Goal: Information Seeking & Learning: Learn about a topic

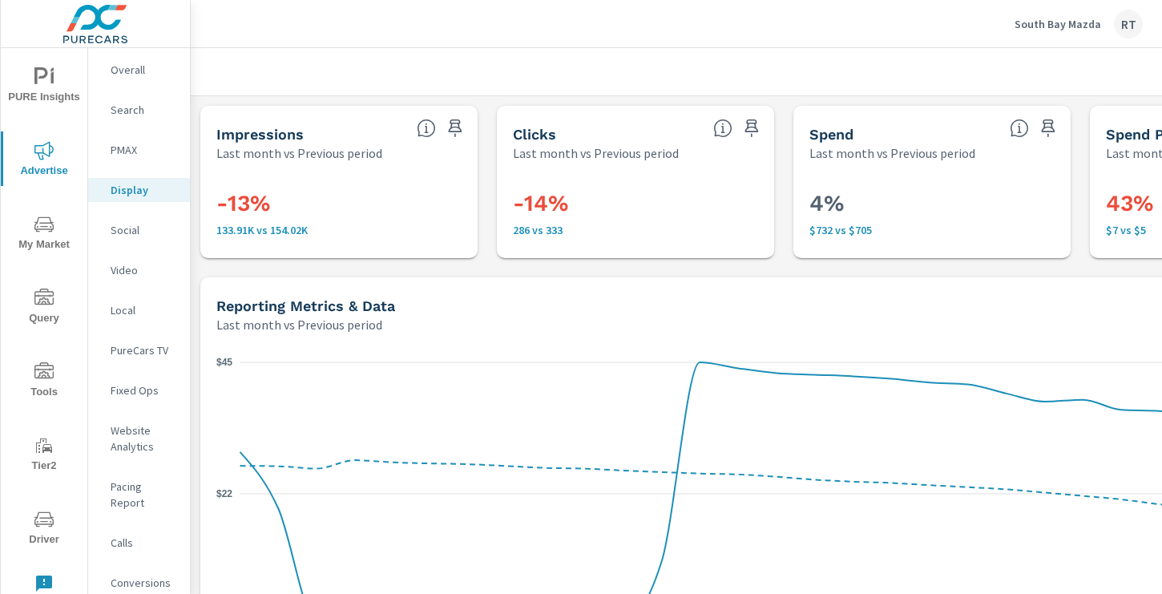
scroll to position [588, 215]
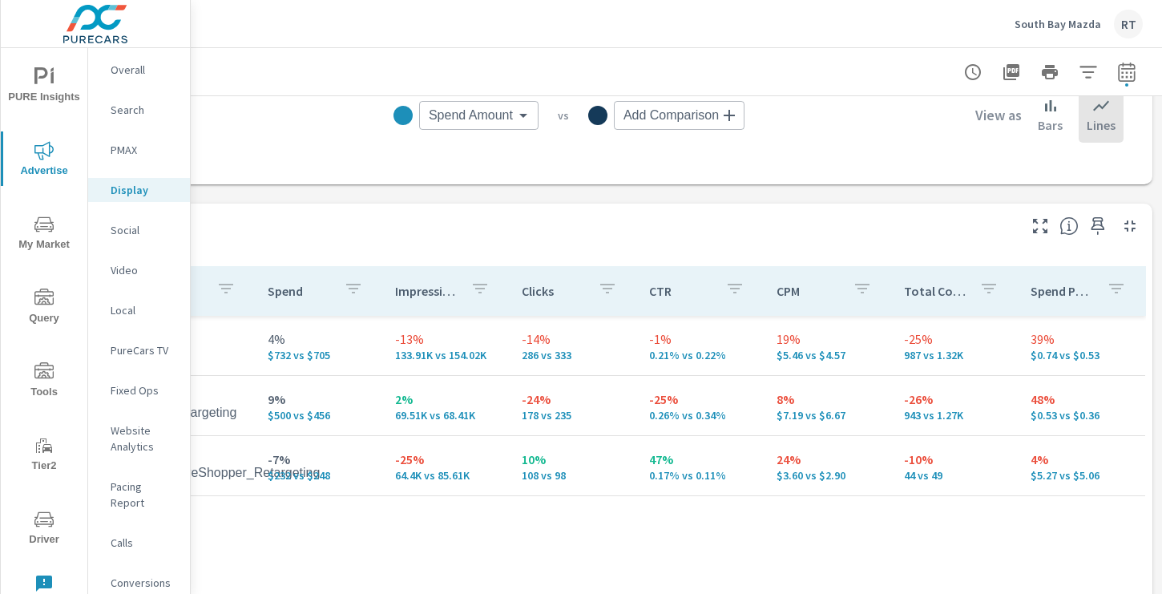
click at [1038, 19] on p "South Bay Mazda" at bounding box center [1057, 24] width 87 height 14
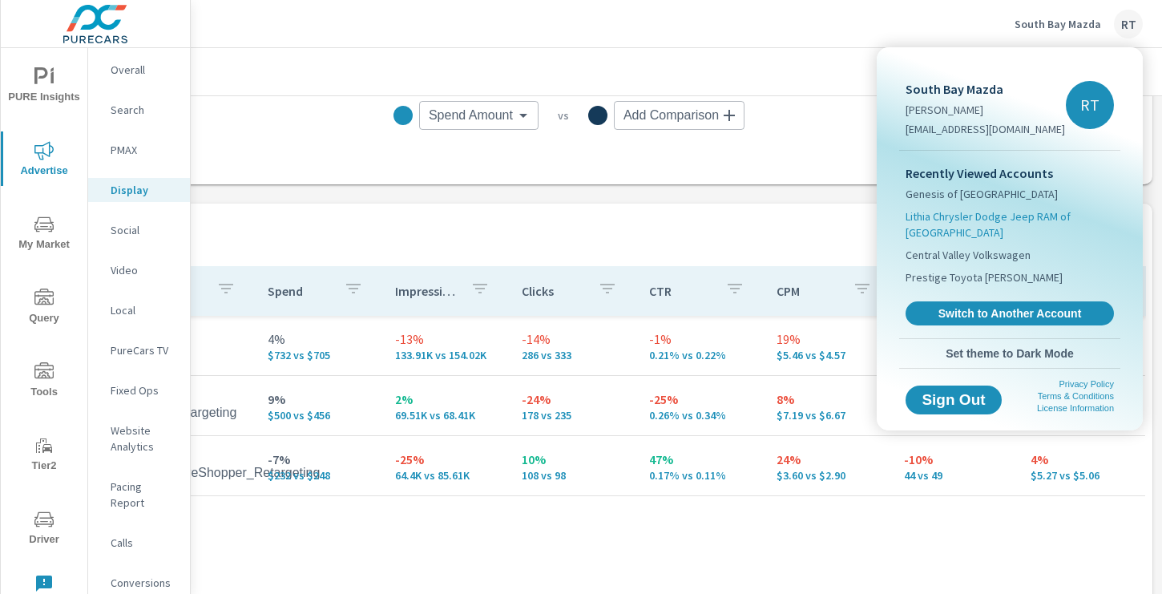
click at [947, 217] on span "Lithia Chrysler Dodge Jeep RAM of [GEOGRAPHIC_DATA]" at bounding box center [1009, 224] width 208 height 32
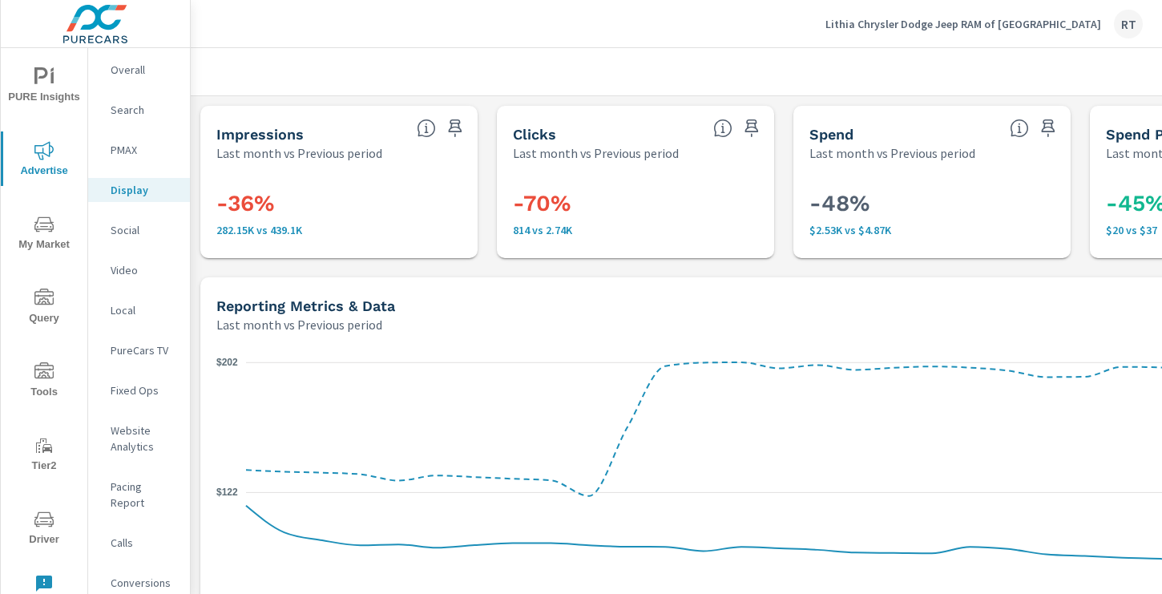
click at [41, 83] on icon "nav menu" at bounding box center [43, 76] width 19 height 19
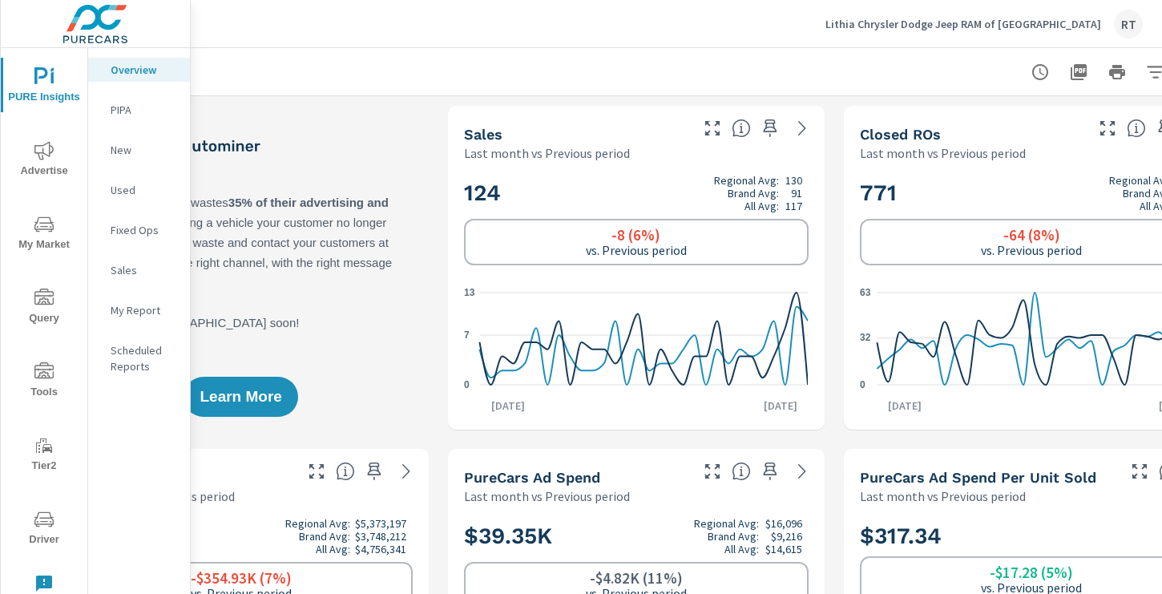
scroll to position [0, 215]
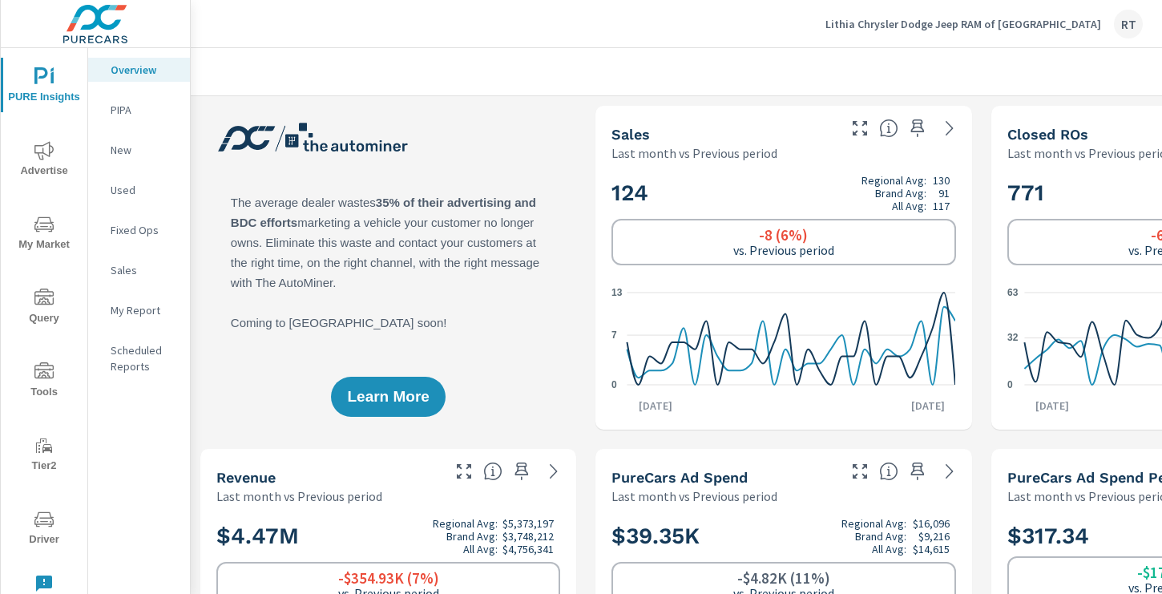
click at [138, 307] on p "My Report" at bounding box center [144, 310] width 66 height 16
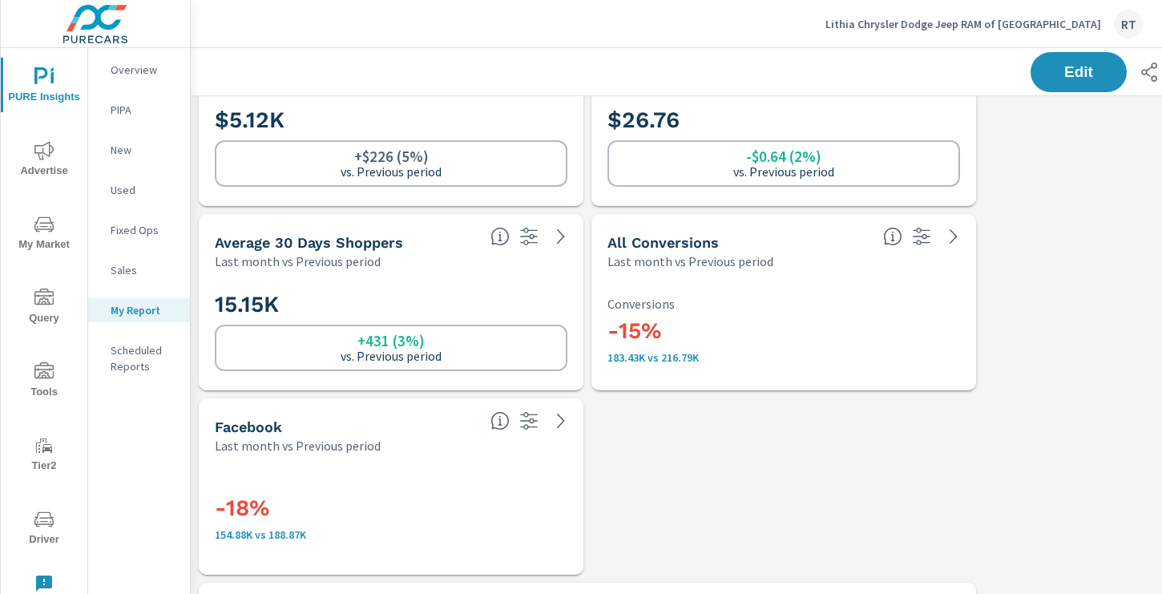
scroll to position [812, 0]
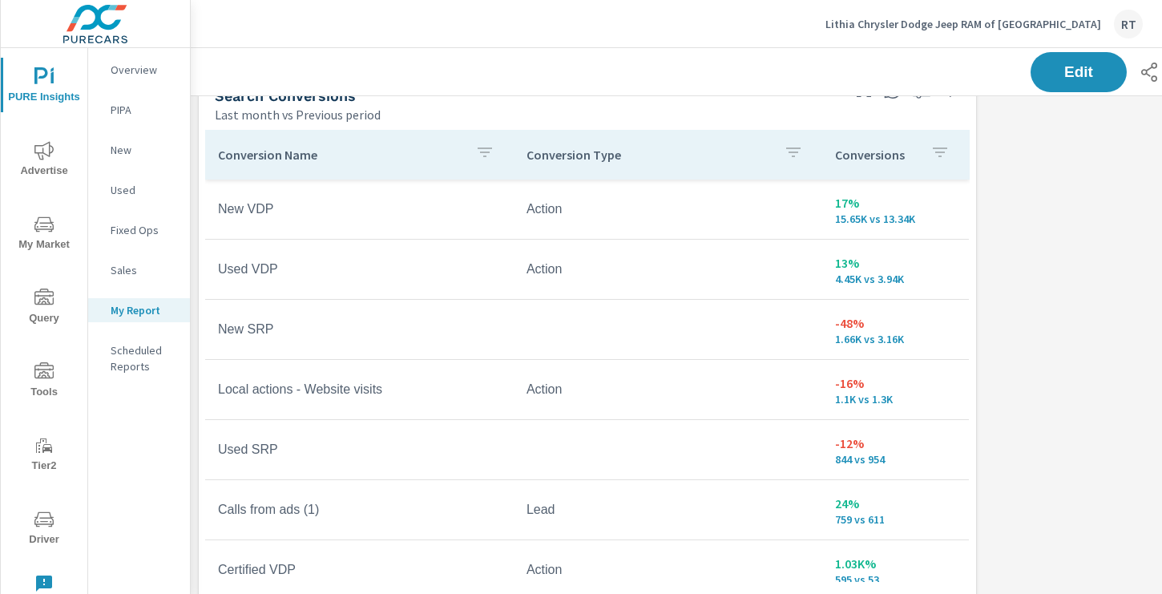
scroll to position [1357, 0]
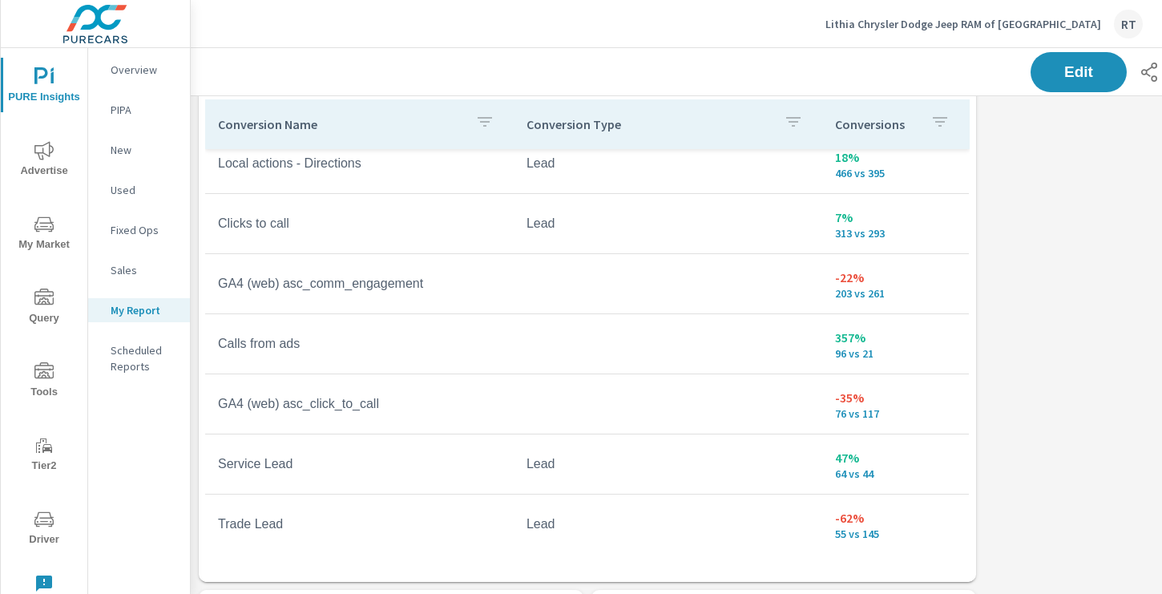
scroll to position [282, 0]
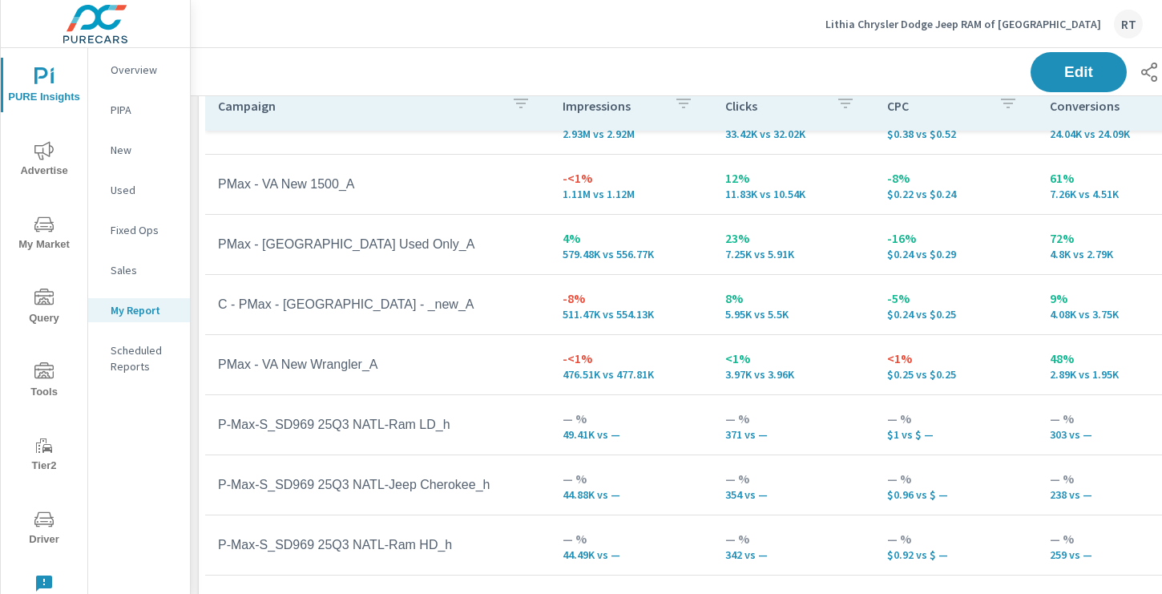
scroll to position [46, 0]
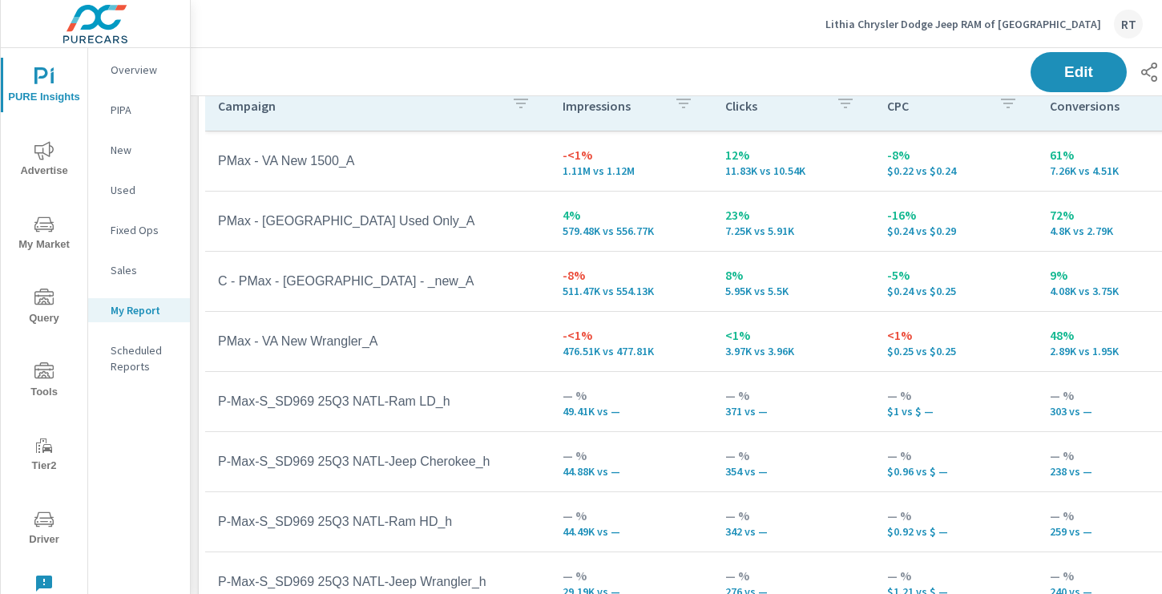
scroll to position [201, 0]
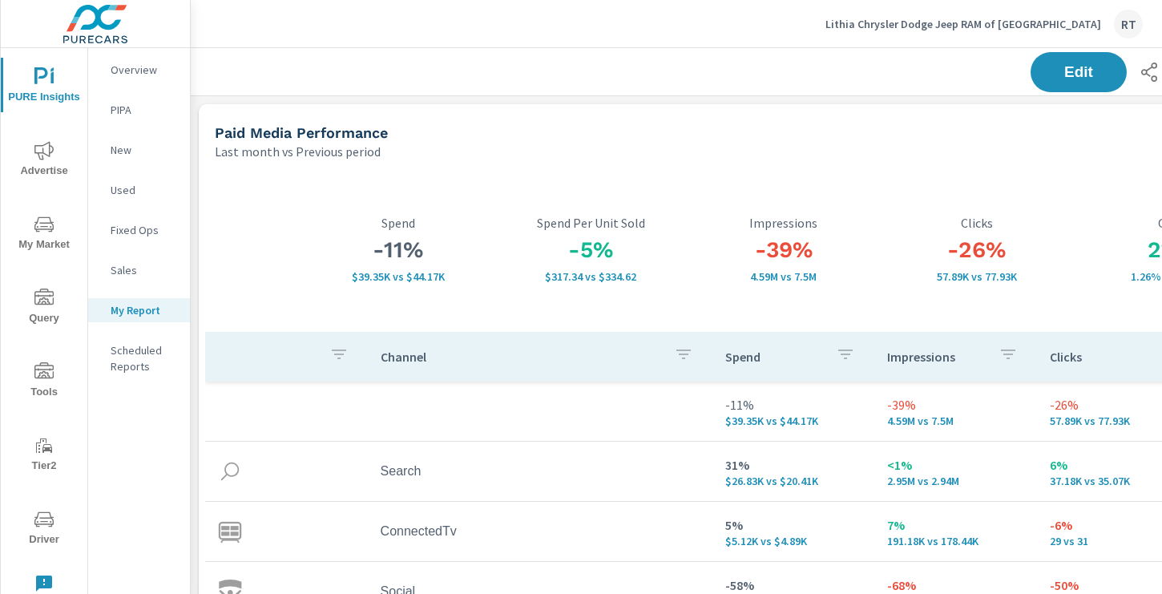
scroll to position [0, 215]
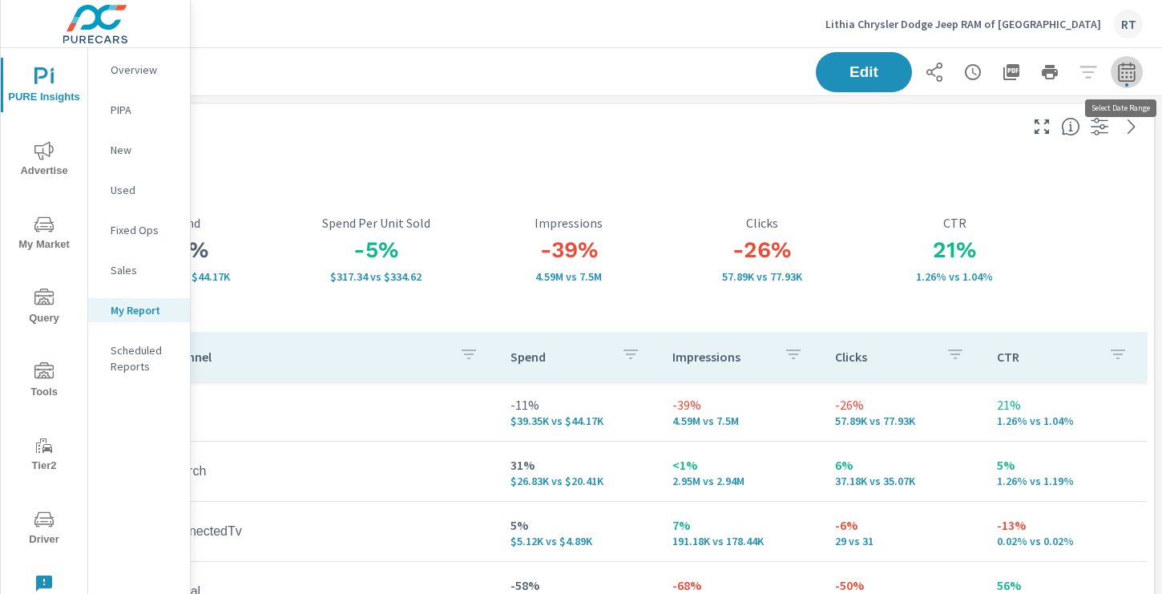
click at [1134, 67] on icon "button" at bounding box center [1126, 71] width 19 height 19
select select "Last month"
select select "Previous period"
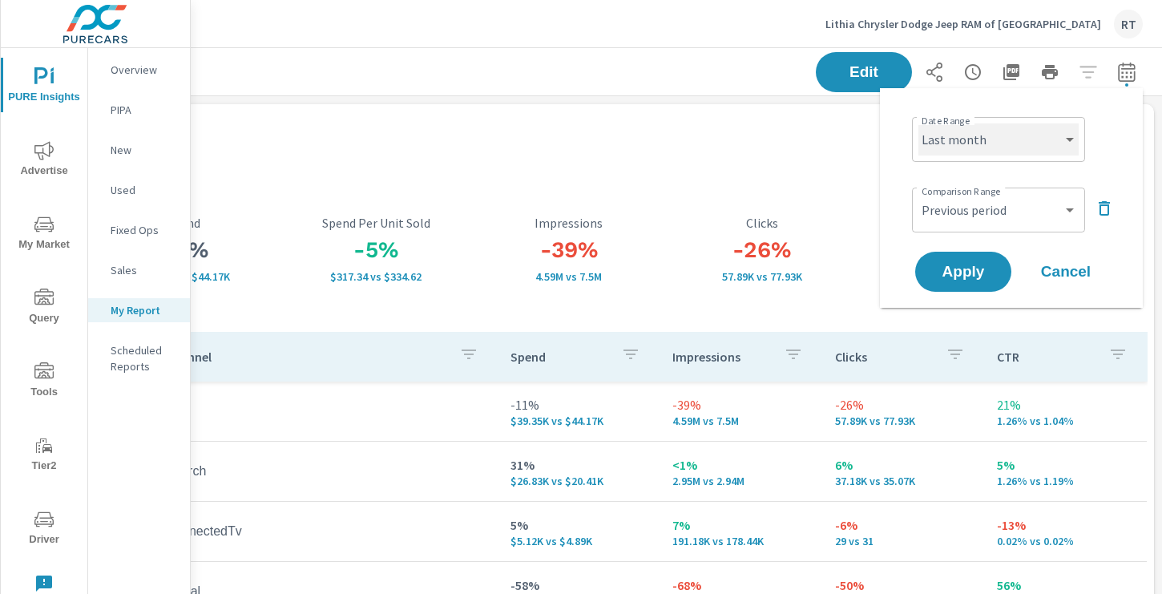
click at [1049, 146] on select "Custom [DATE] Last week Last 7 days Last 14 days Last 30 days Last 45 days Last…" at bounding box center [998, 139] width 160 height 32
select select "Last 30 days"
click at [918, 123] on select "Custom [DATE] Last week Last 7 days Last 14 days Last 30 days Last 45 days Last…" at bounding box center [998, 139] width 160 height 32
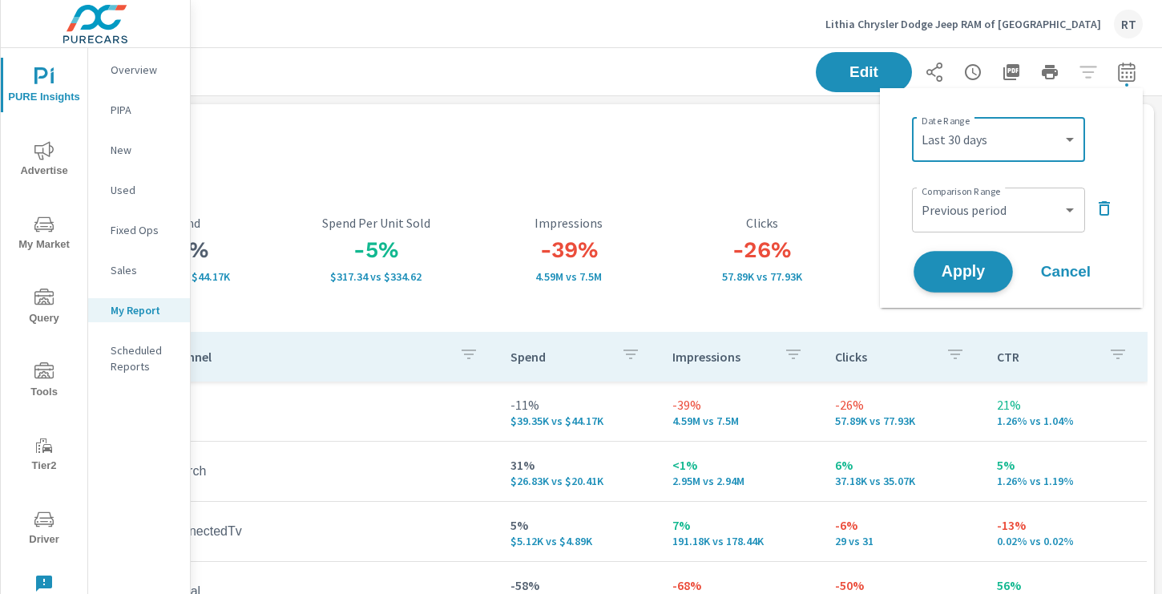
click at [950, 272] on span "Apply" at bounding box center [963, 271] width 66 height 15
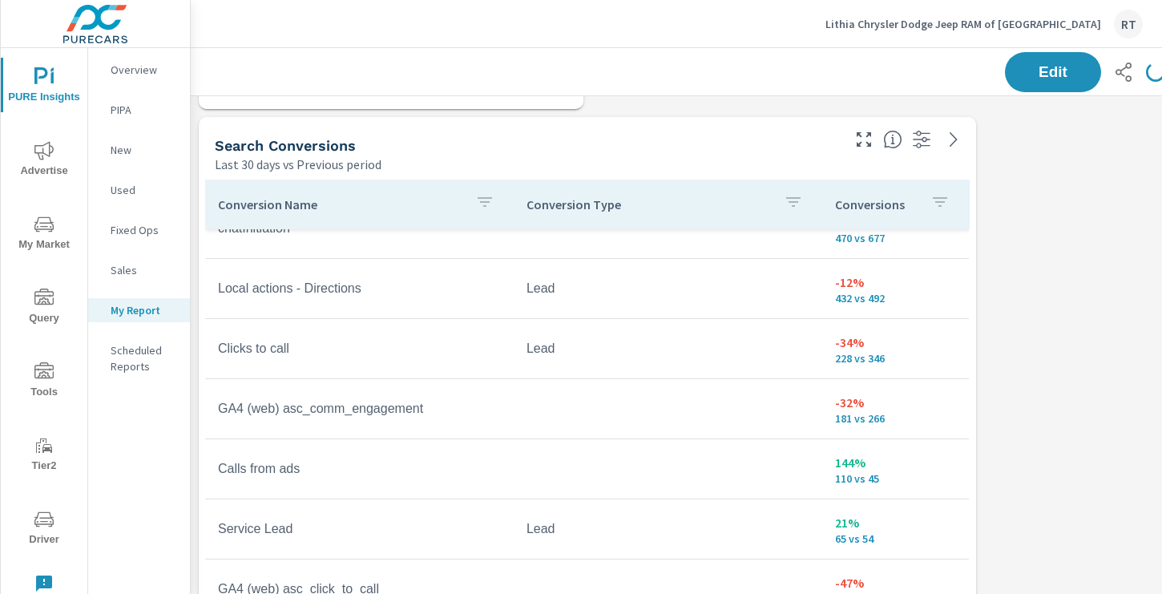
click at [933, 200] on icon "button" at bounding box center [939, 201] width 19 height 19
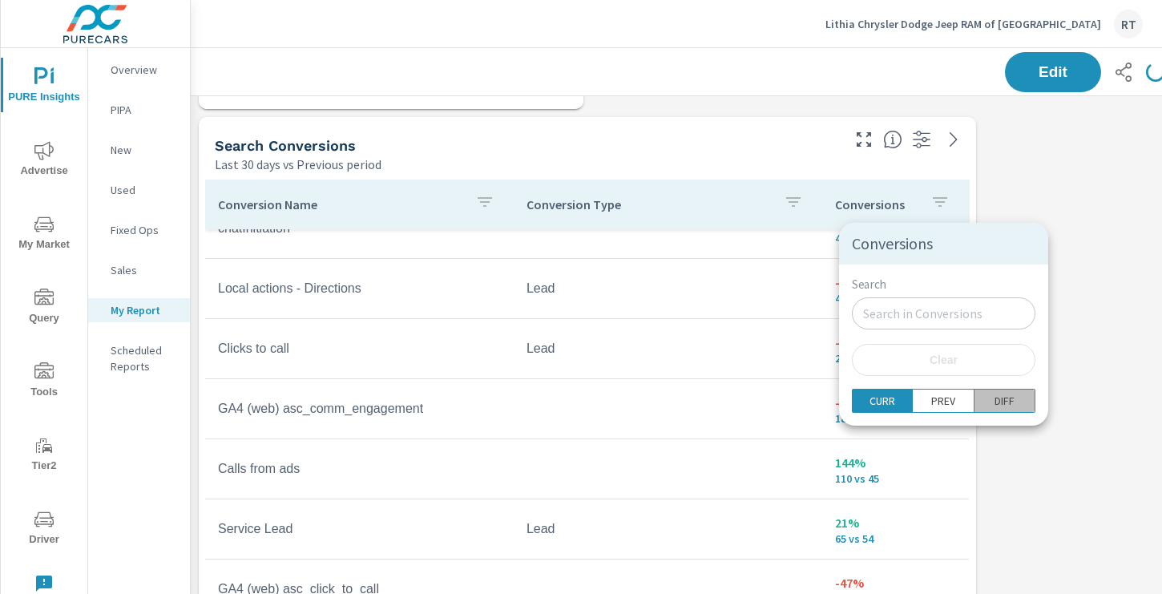
click at [994, 399] on p "DIFF" at bounding box center [1004, 401] width 20 height 16
click at [1064, 297] on div at bounding box center [581, 297] width 1162 height 594
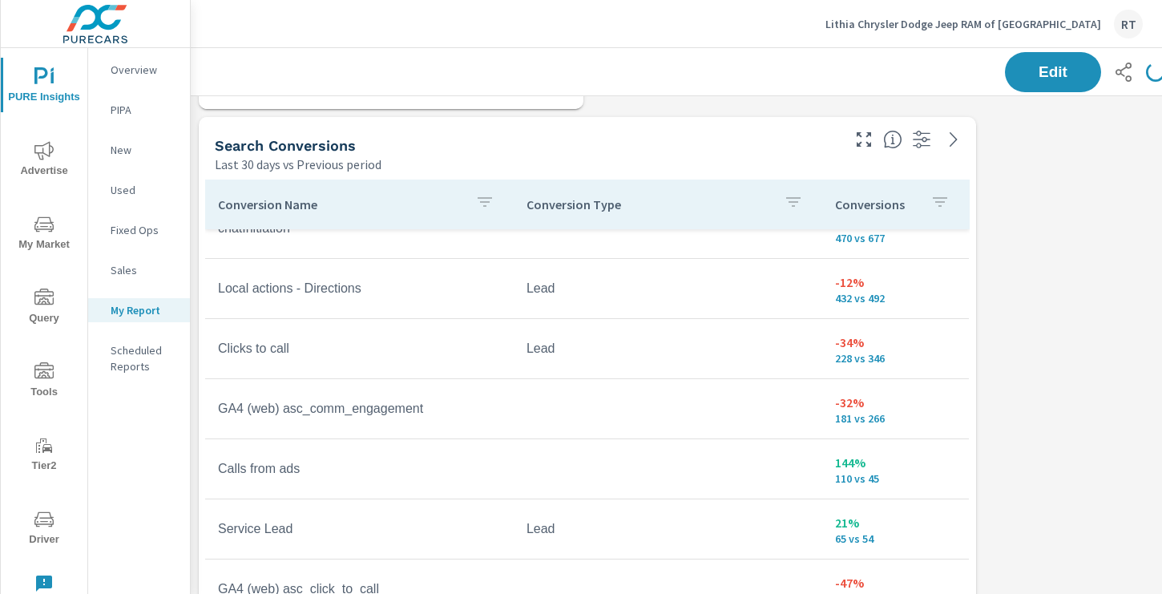
click at [900, 203] on p "Conversions" at bounding box center [876, 204] width 83 height 16
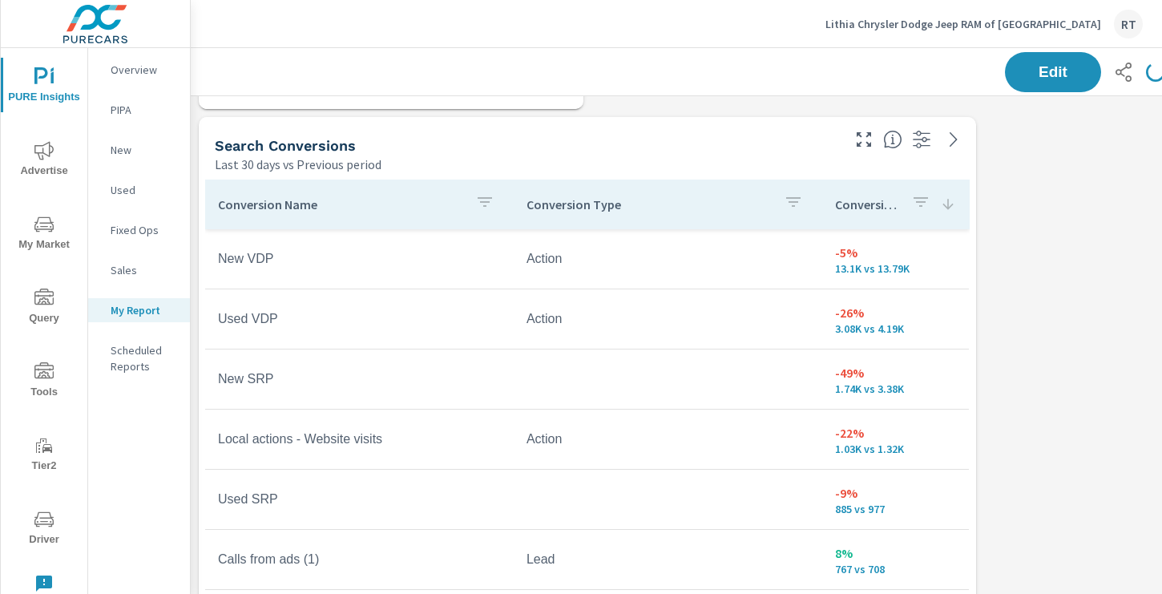
click at [944, 206] on icon at bounding box center [948, 204] width 16 height 16
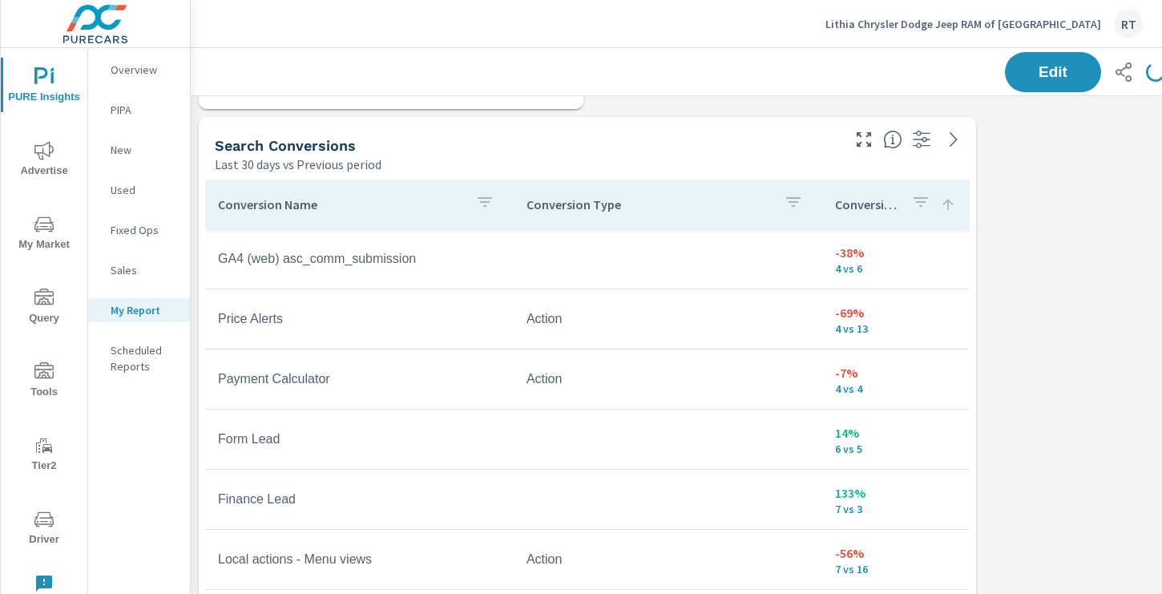
click at [944, 206] on icon at bounding box center [948, 204] width 16 height 16
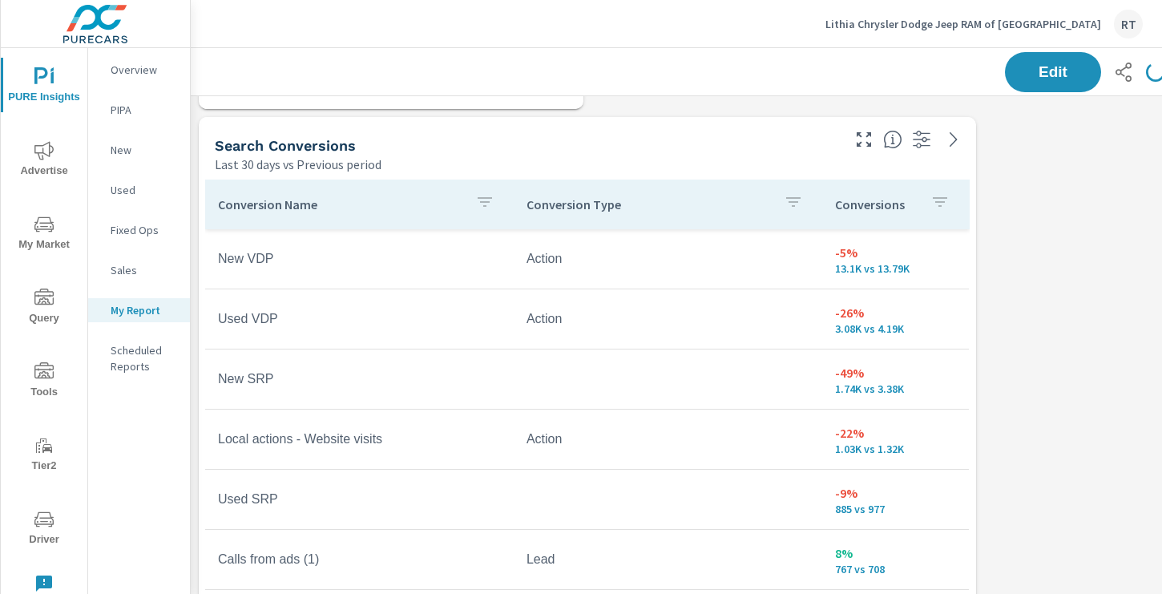
click at [883, 207] on p "Conversions" at bounding box center [876, 204] width 83 height 16
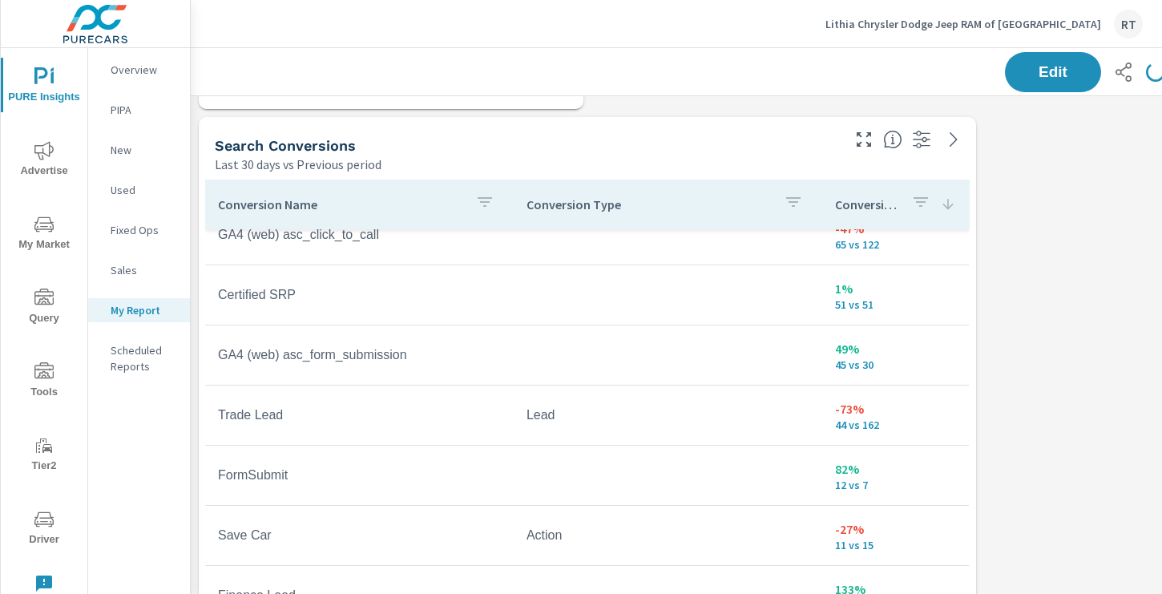
scroll to position [930, 0]
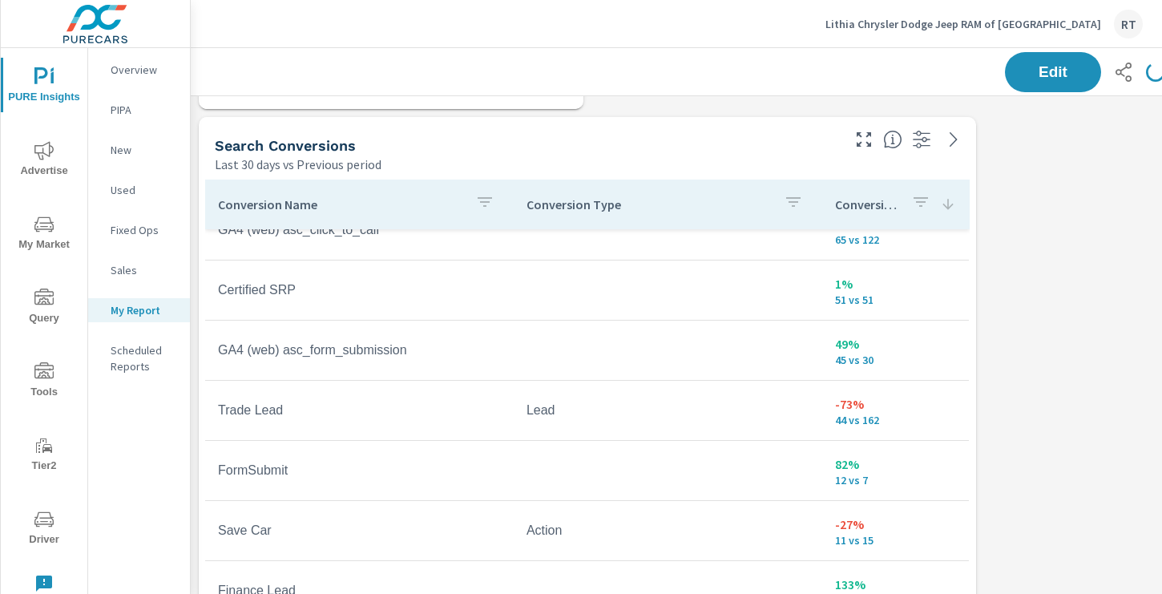
click at [942, 204] on icon at bounding box center [948, 204] width 16 height 16
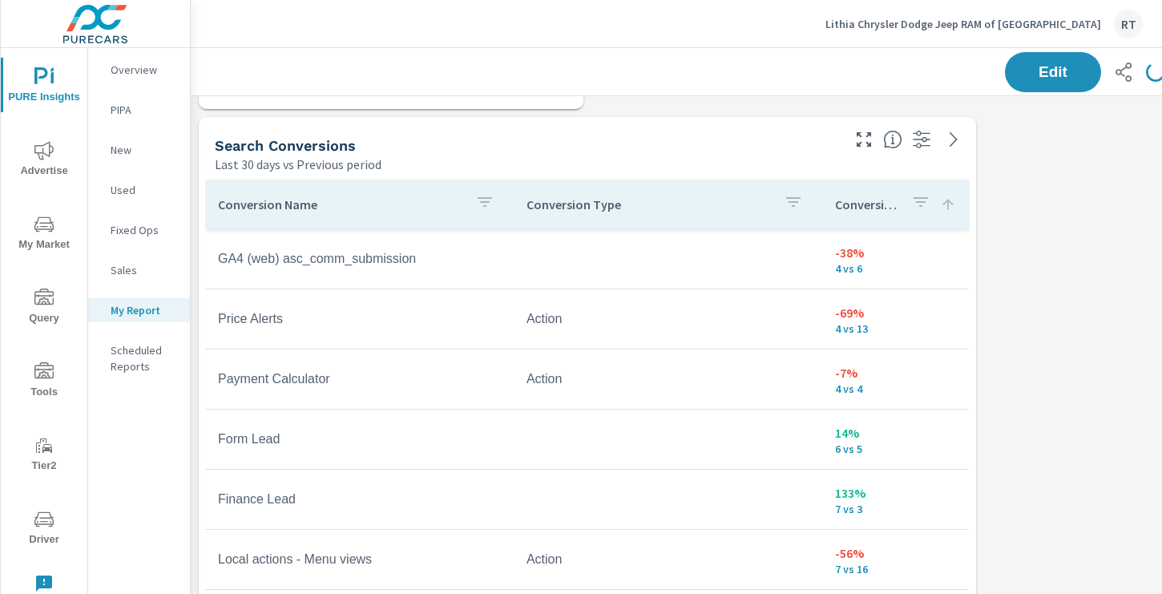
click at [943, 202] on icon at bounding box center [948, 204] width 16 height 16
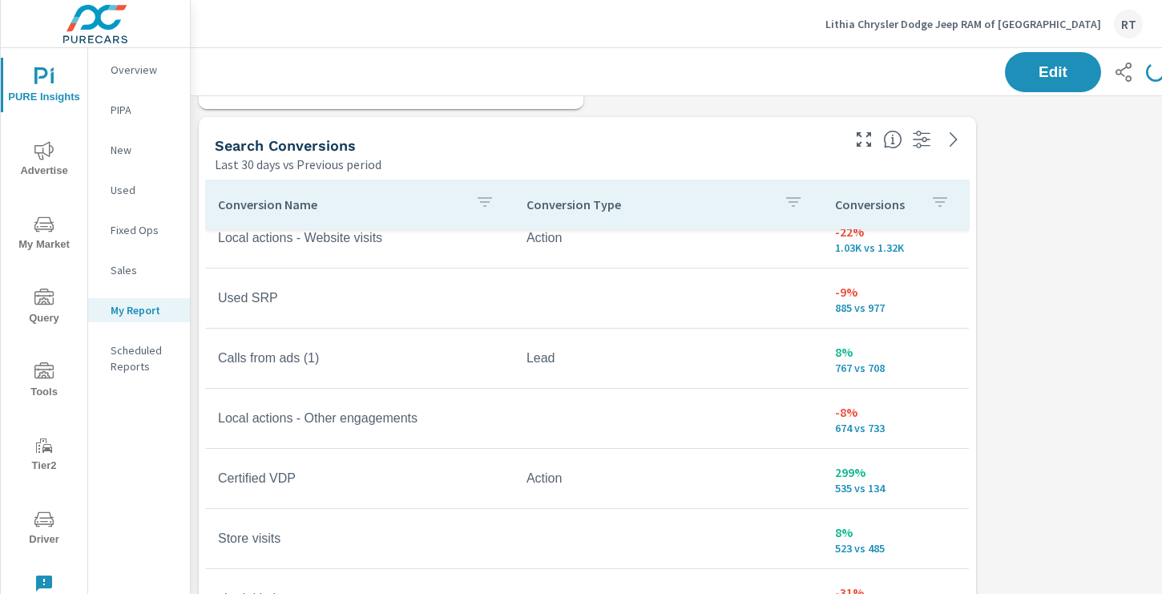
scroll to position [207, 0]
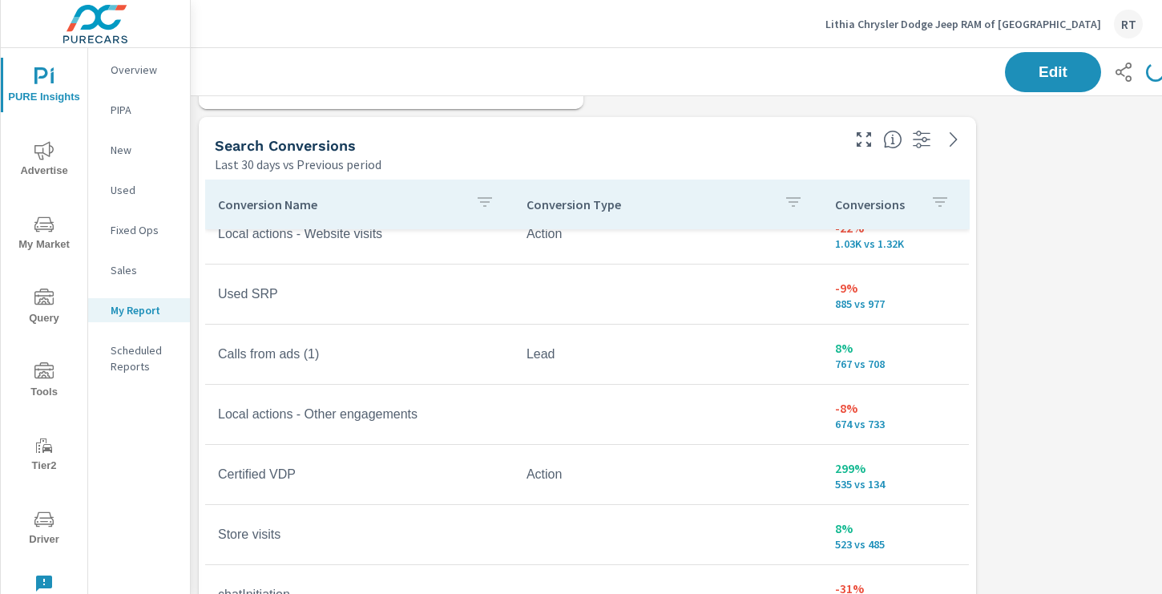
scroll to position [24, 0]
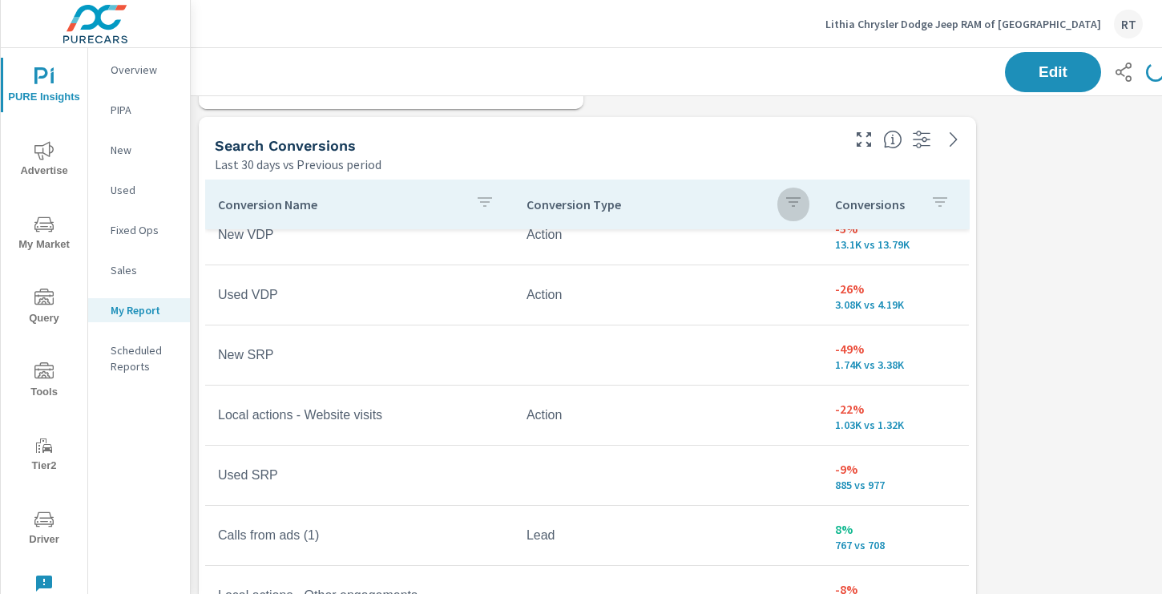
click at [794, 203] on icon "button" at bounding box center [792, 201] width 19 height 19
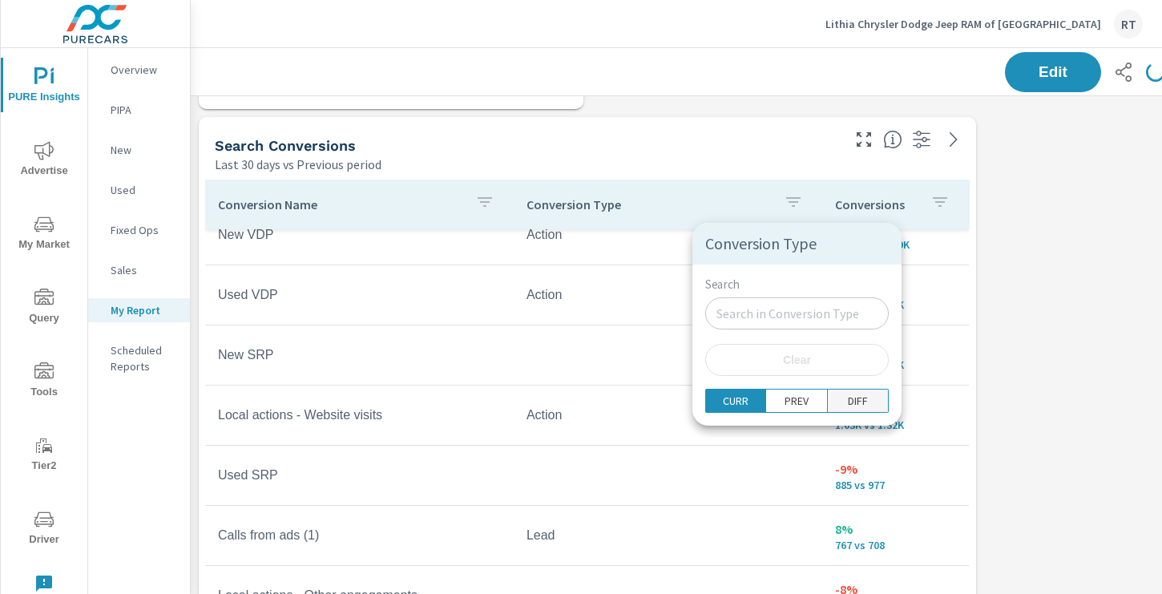
click at [848, 402] on p "DIFF" at bounding box center [858, 401] width 20 height 16
click at [668, 212] on div at bounding box center [581, 297] width 1162 height 594
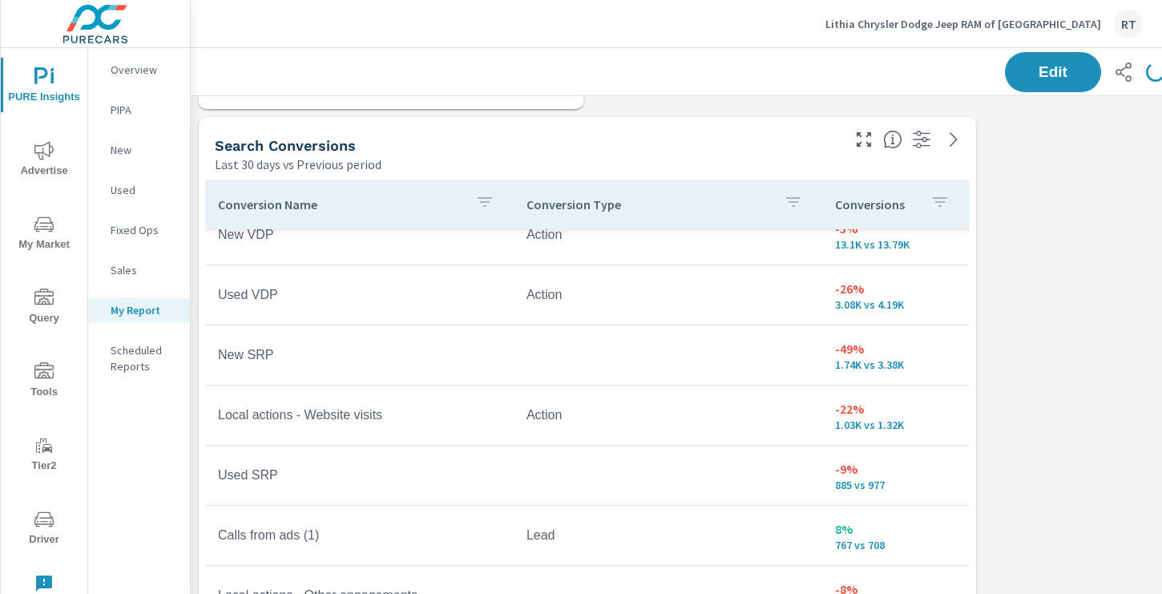
click at [613, 206] on p "Conversion Type" at bounding box center [648, 204] width 244 height 16
click at [800, 202] on icon at bounding box center [801, 204] width 16 height 16
click at [610, 199] on p "Conversion Type" at bounding box center [638, 204] width 225 height 16
click at [611, 200] on p "Conversion Type" at bounding box center [648, 204] width 244 height 16
click at [610, 206] on p "Conversion Type" at bounding box center [638, 204] width 225 height 16
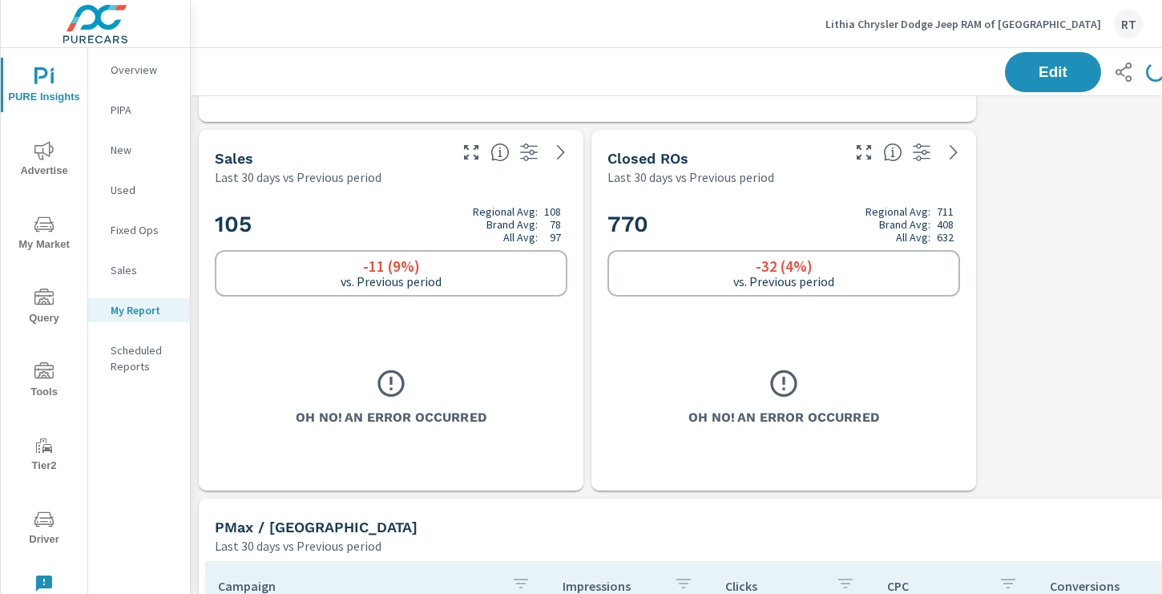
scroll to position [1737, 0]
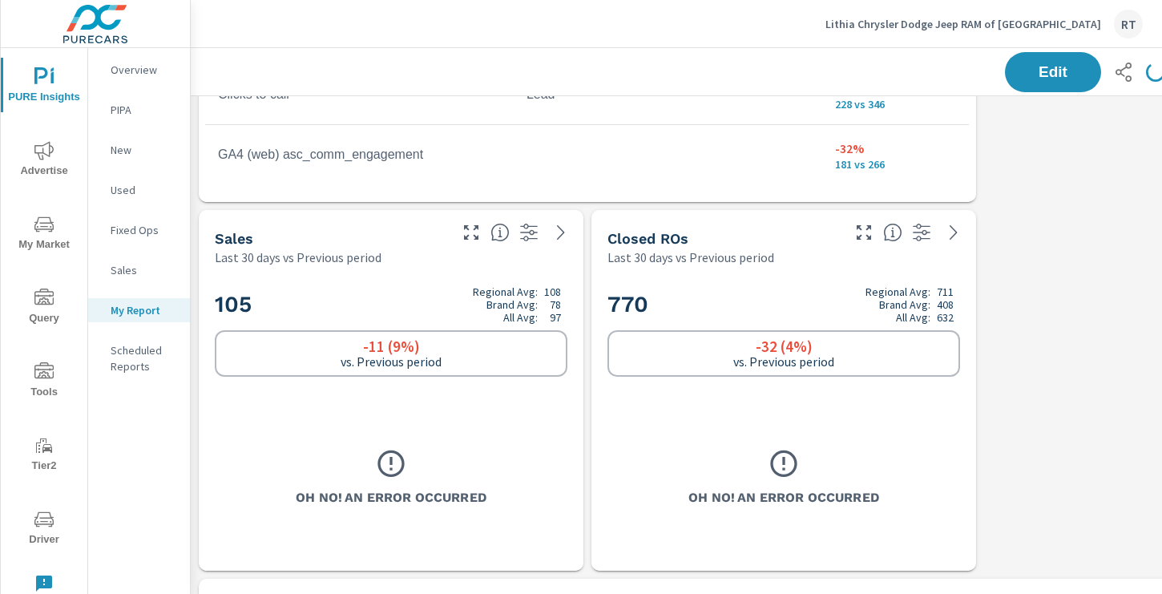
click at [514, 442] on div "Oh No! An Error Occurred" at bounding box center [391, 476] width 352 height 155
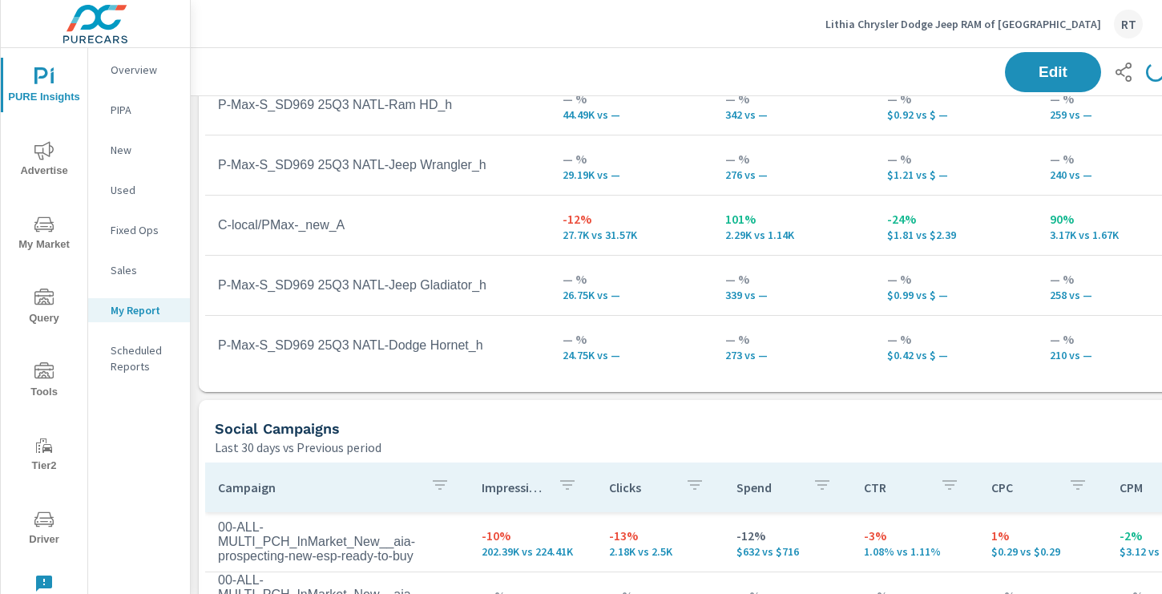
scroll to position [2458, 0]
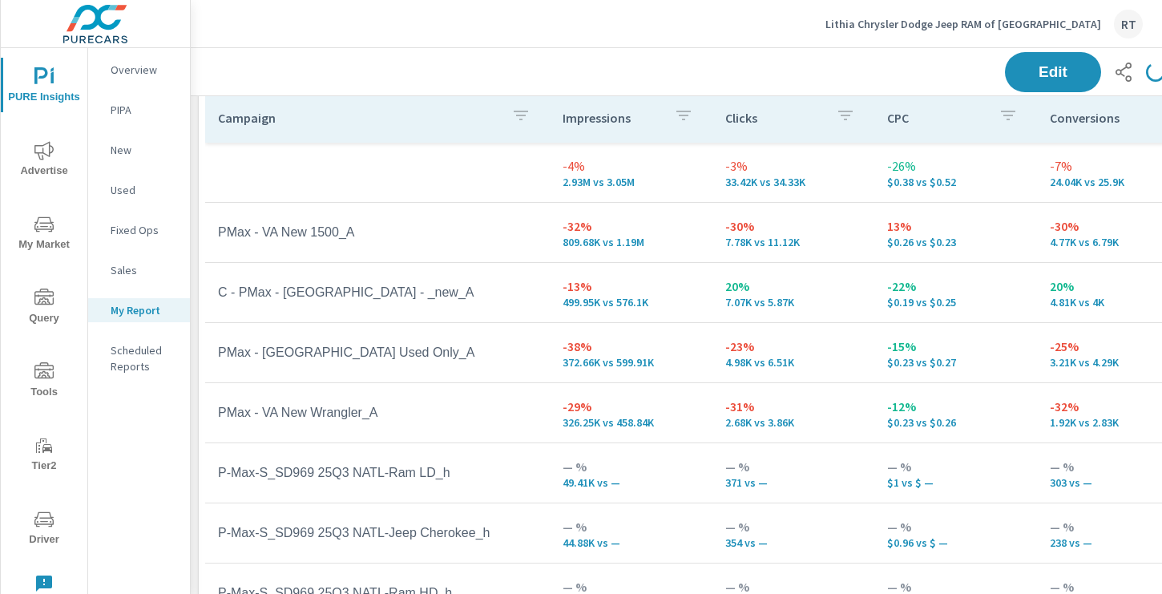
scroll to position [2286, 0]
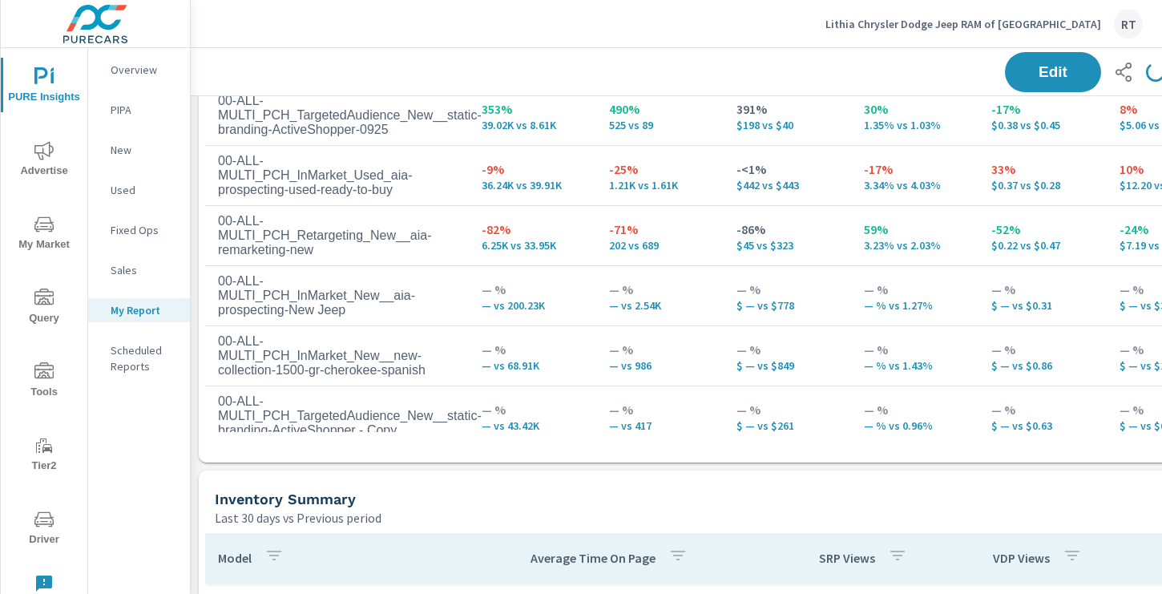
scroll to position [3320, 0]
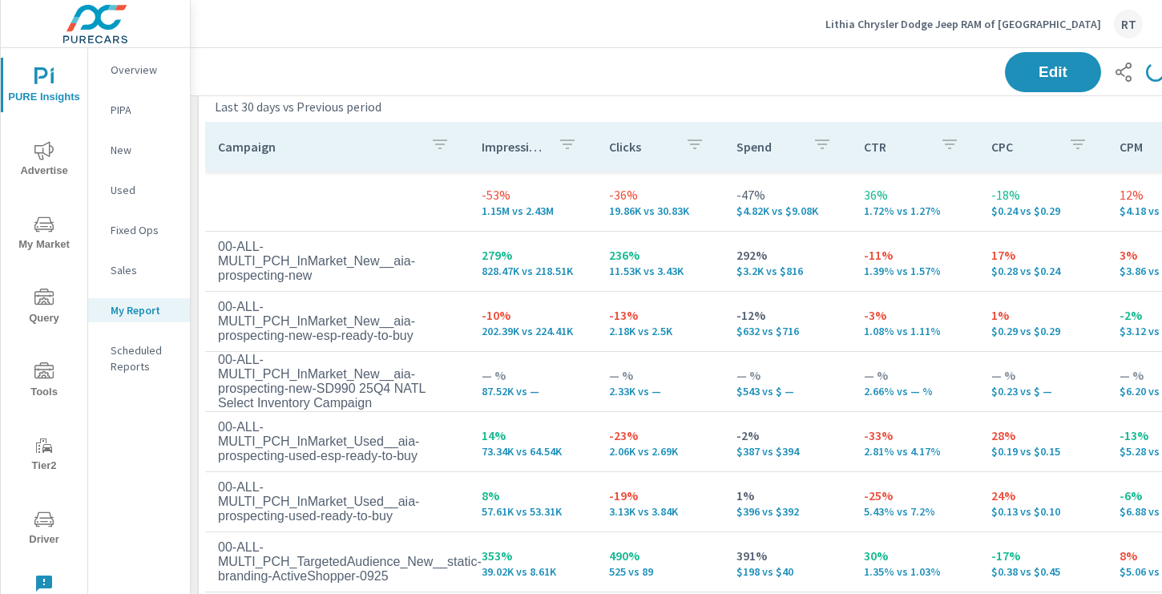
scroll to position [2916, 0]
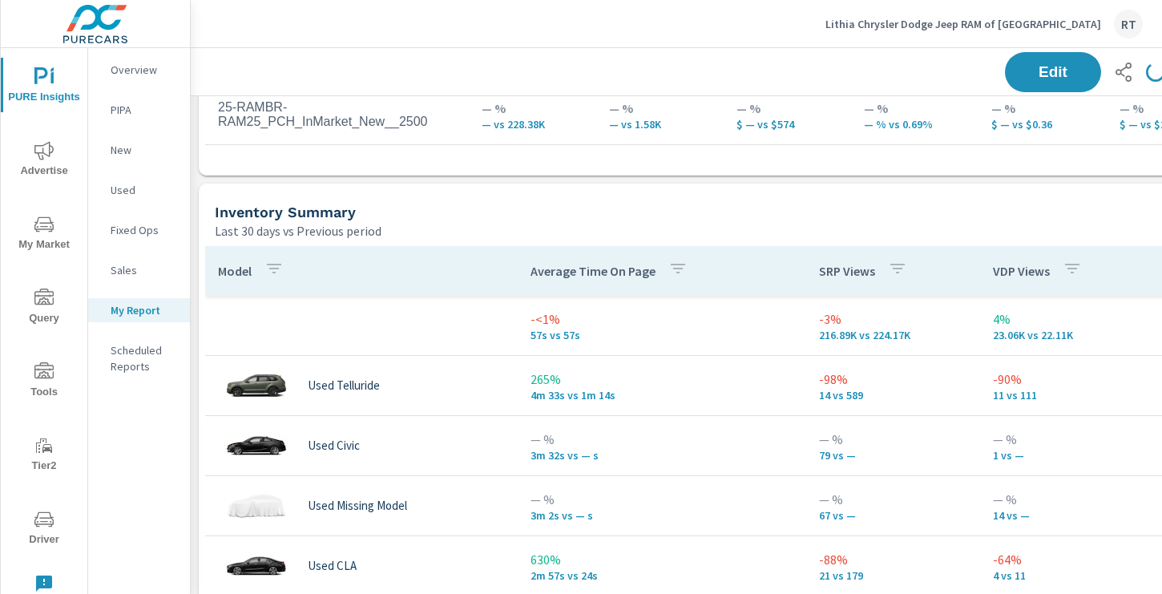
scroll to position [3585, 0]
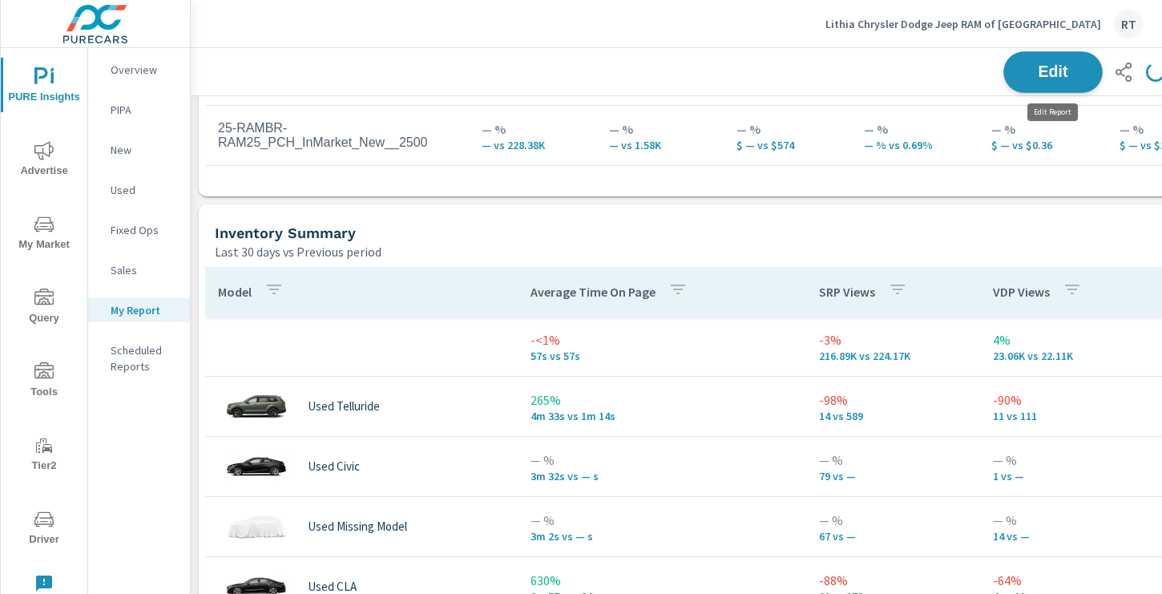
click at [1041, 77] on span "Edit" at bounding box center [1053, 71] width 66 height 15
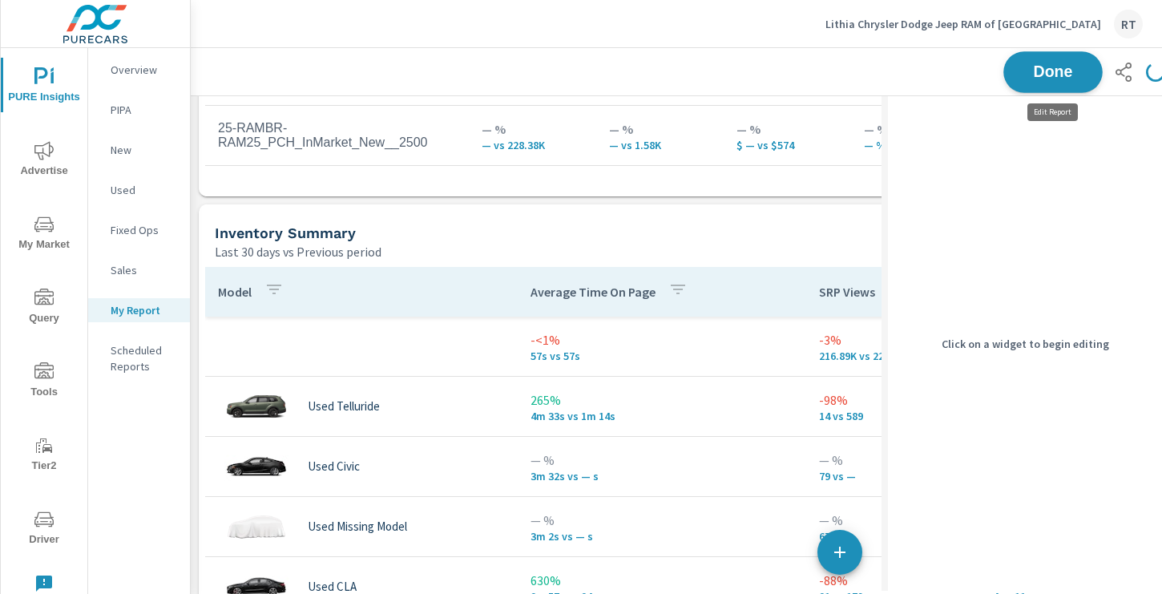
scroll to position [4799, 906]
click at [781, 238] on div "Inventory Summary" at bounding box center [735, 233] width 1041 height 18
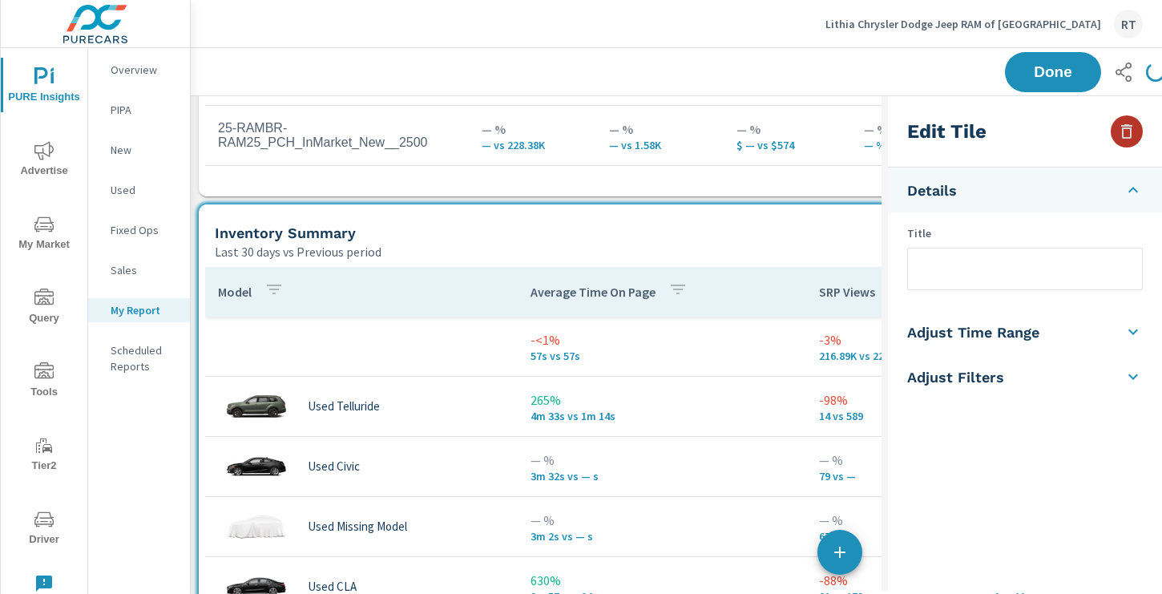
click at [1128, 137] on icon "button" at bounding box center [1126, 131] width 19 height 19
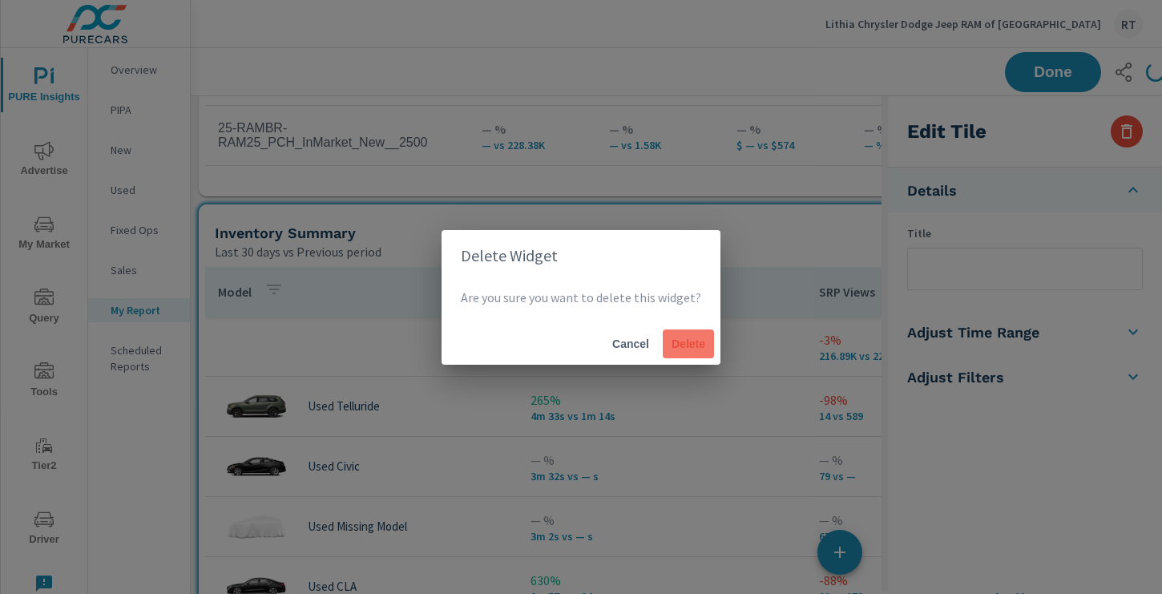
click at [694, 341] on span "Delete" at bounding box center [688, 343] width 38 height 14
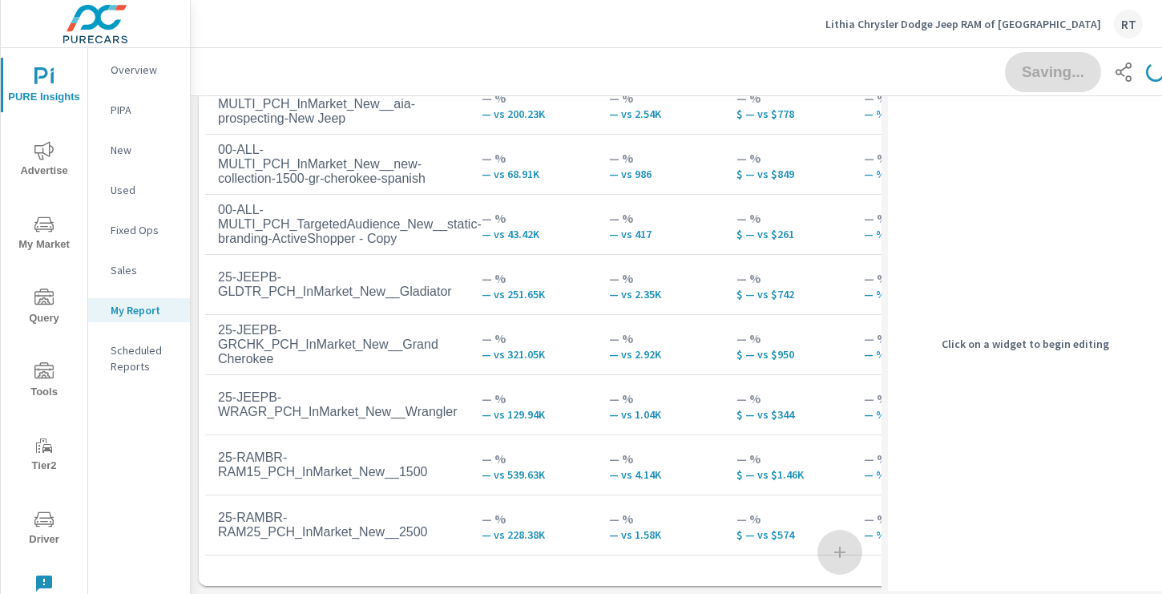
scroll to position [8, 8]
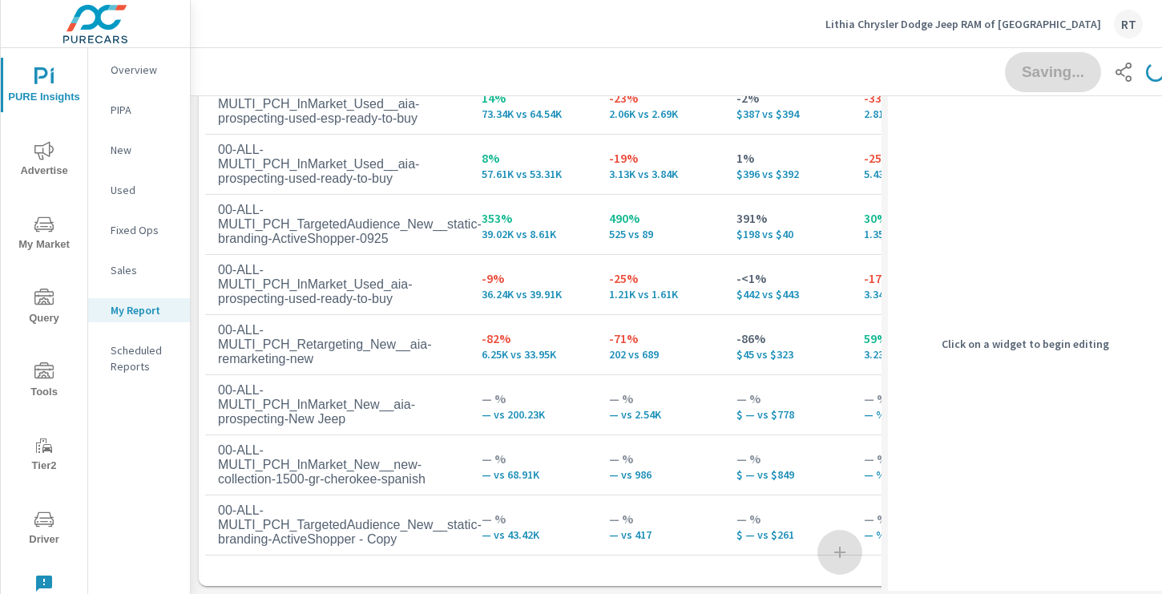
scroll to position [87, 0]
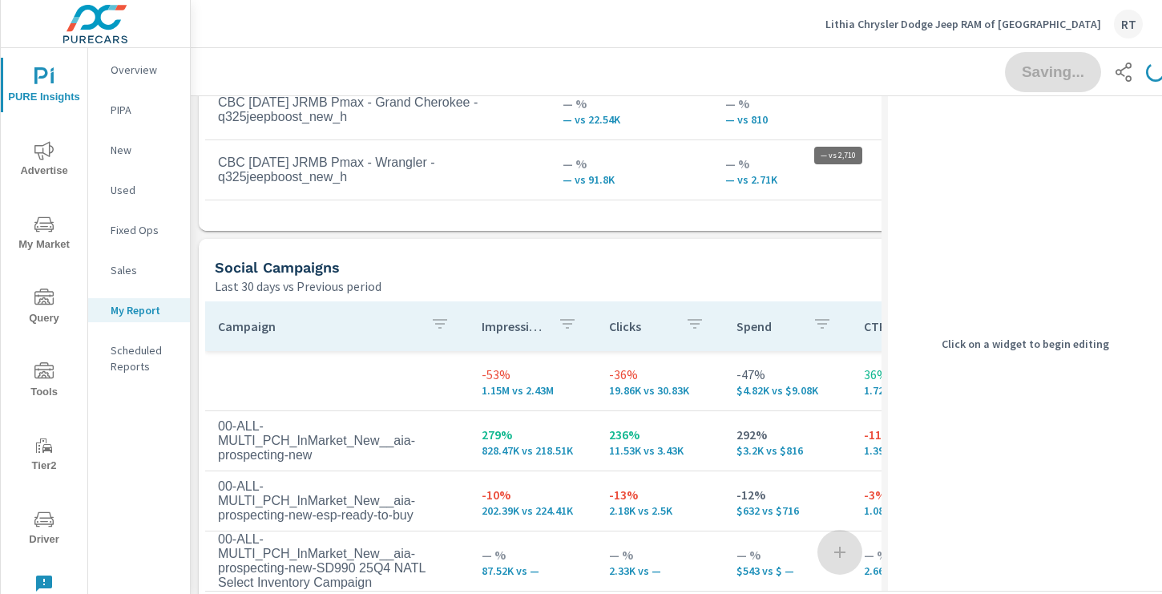
scroll to position [2811, 0]
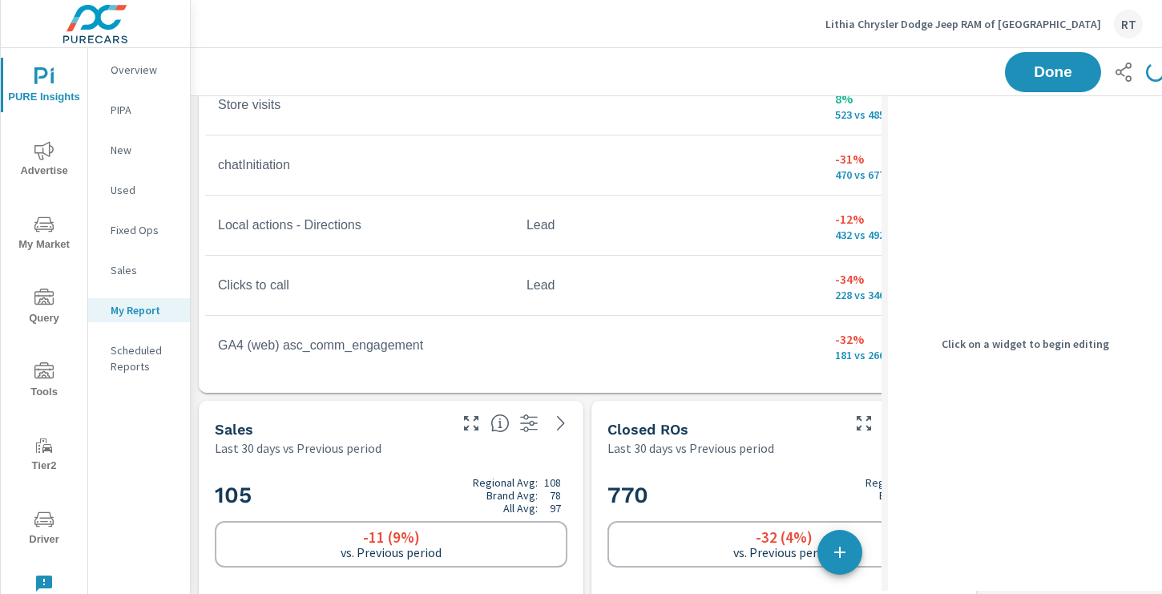
scroll to position [1541, 0]
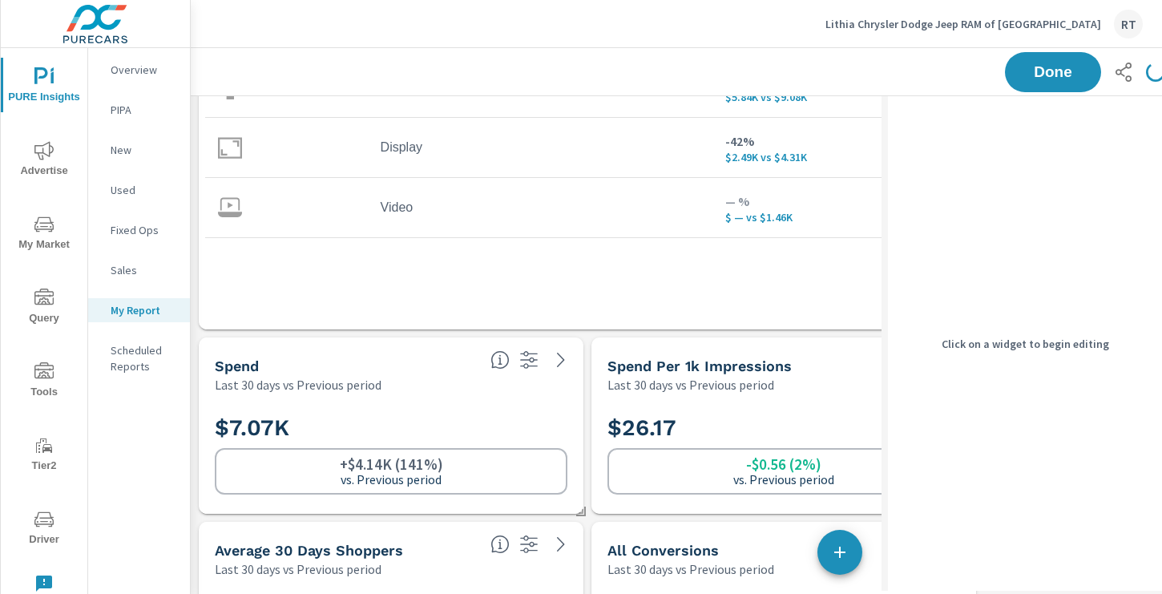
scroll to position [96, 0]
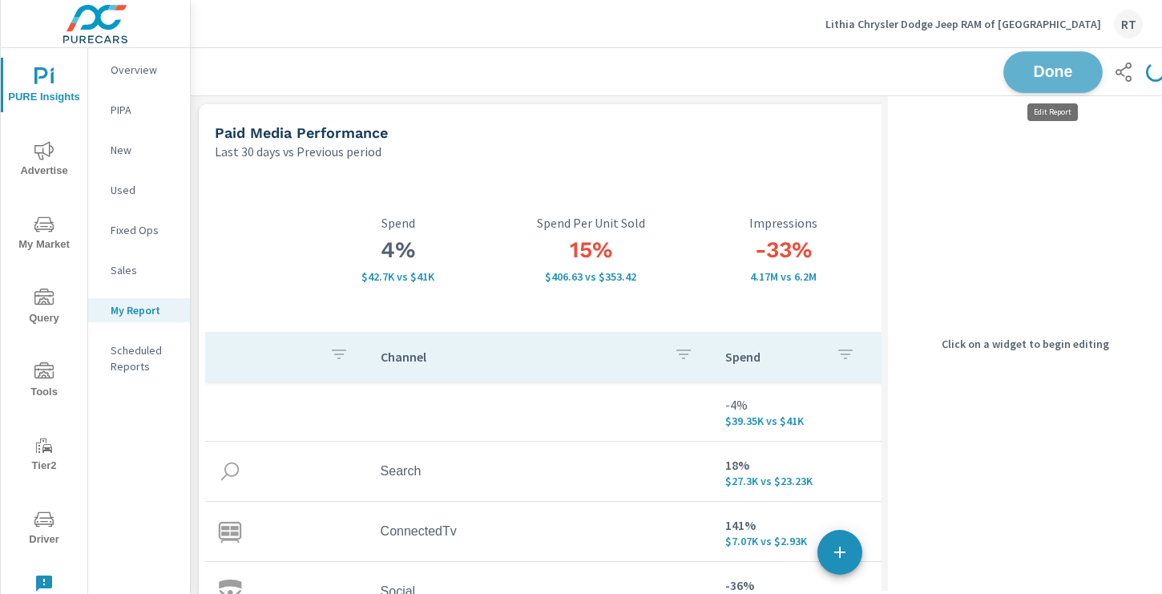
click at [1032, 74] on span "Done" at bounding box center [1053, 71] width 66 height 15
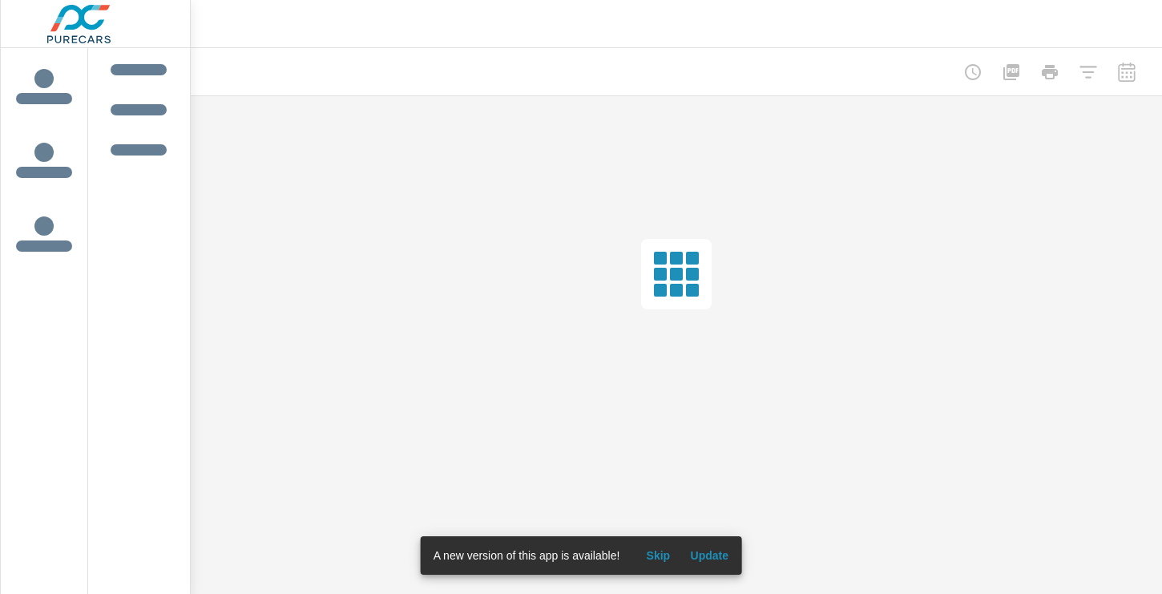
click at [661, 550] on span "Skip" at bounding box center [657, 555] width 38 height 14
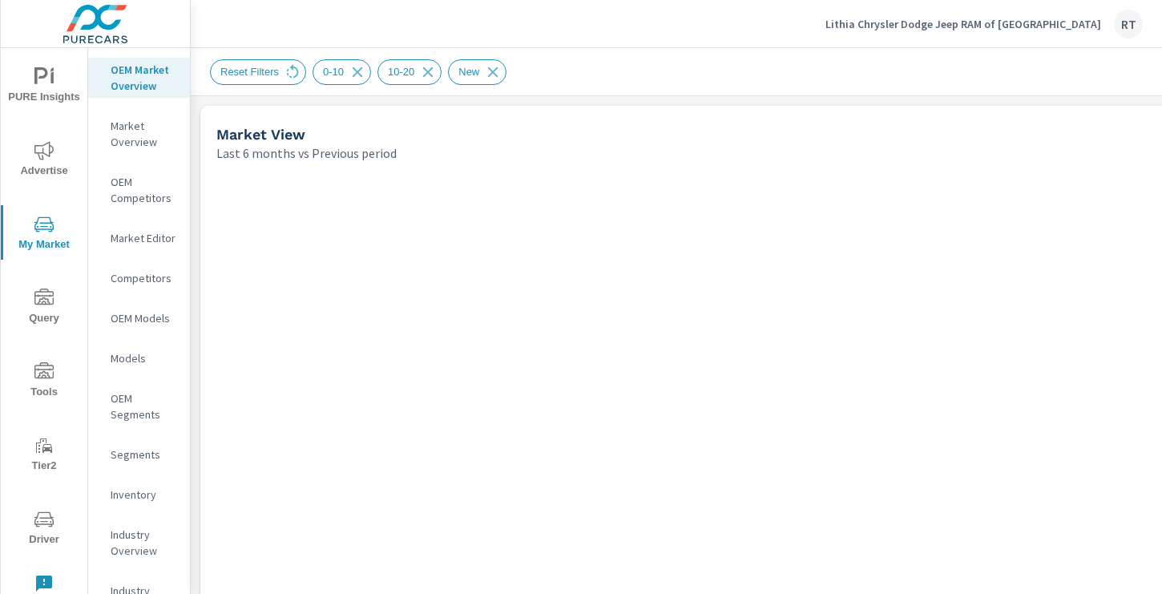
scroll to position [421, 0]
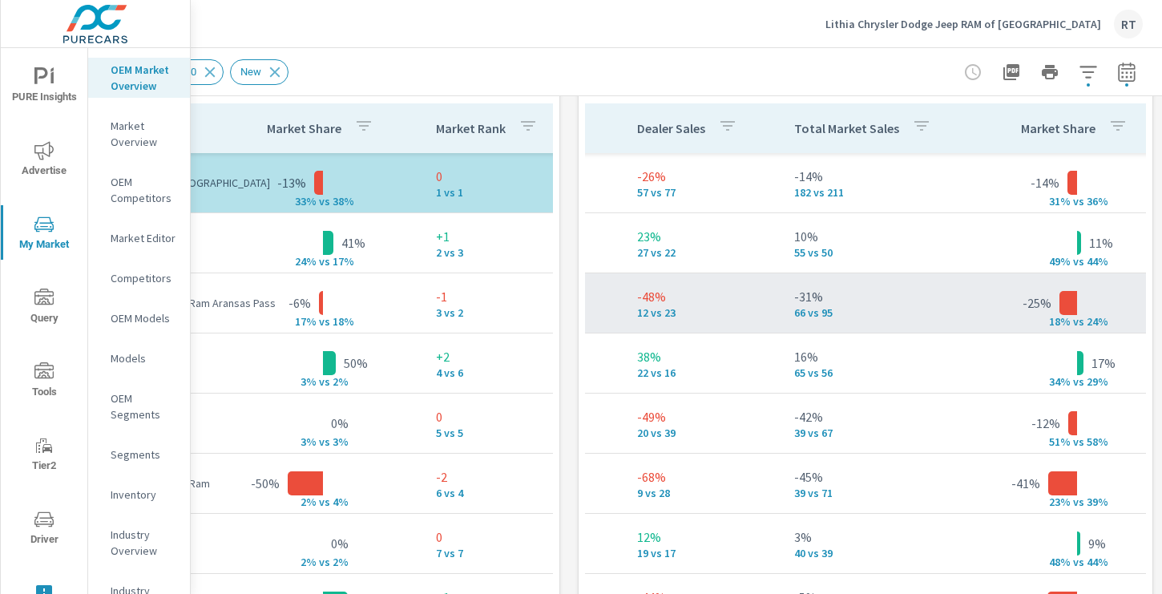
scroll to position [0, 467]
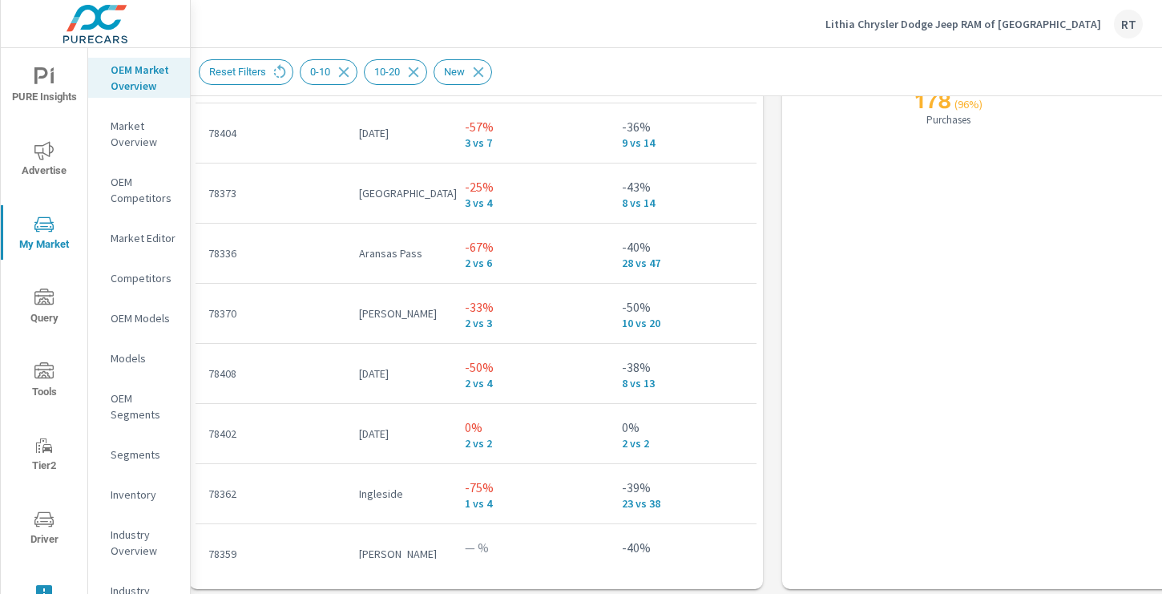
scroll to position [2241, 0]
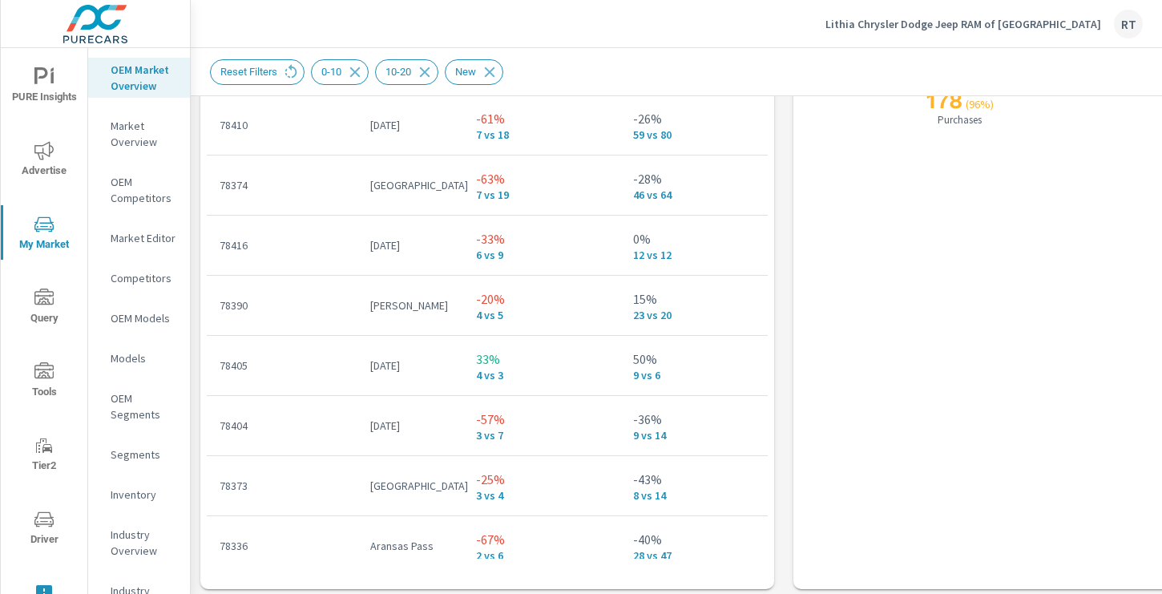
scroll to position [6, 0]
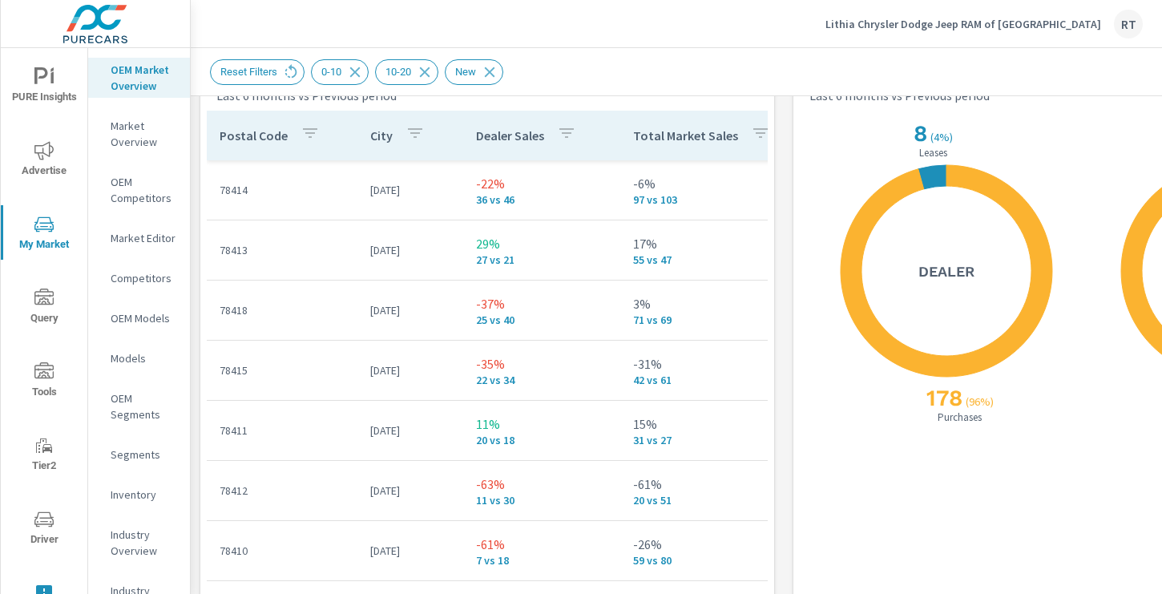
scroll to position [1942, 0]
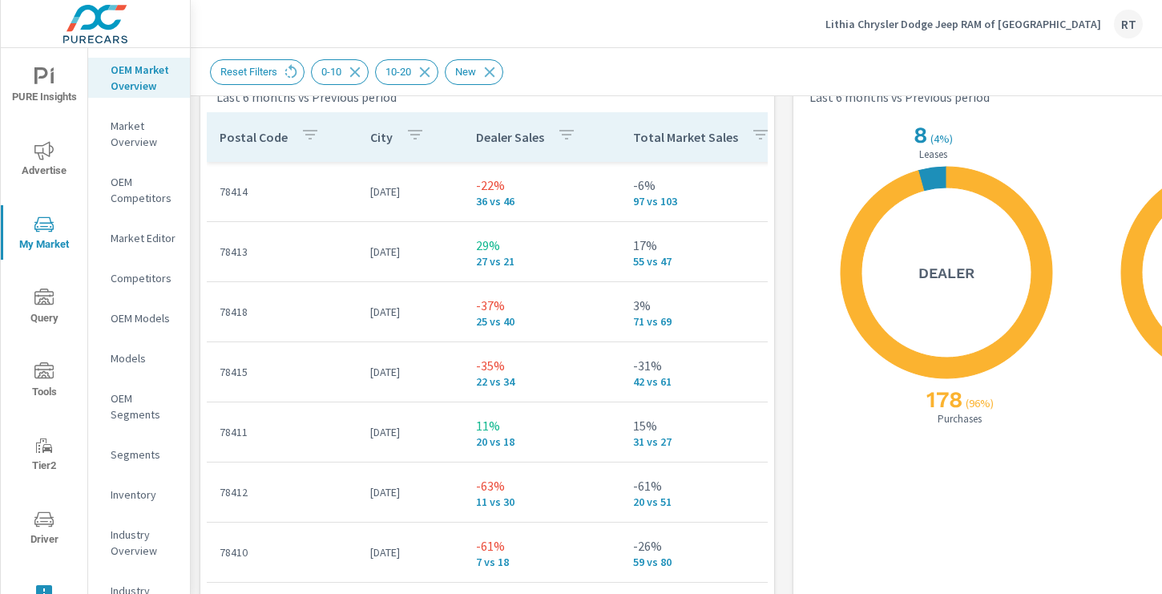
click at [536, 139] on p "Dealer Sales" at bounding box center [510, 137] width 68 height 16
click at [592, 139] on icon at bounding box center [593, 136] width 10 height 10
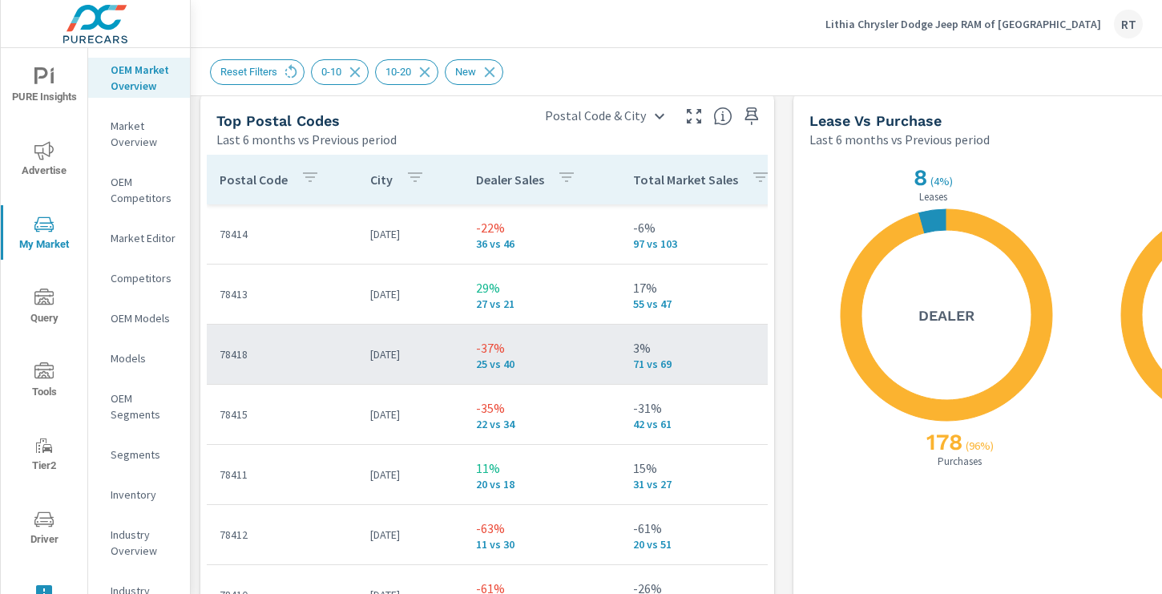
scroll to position [1893, 0]
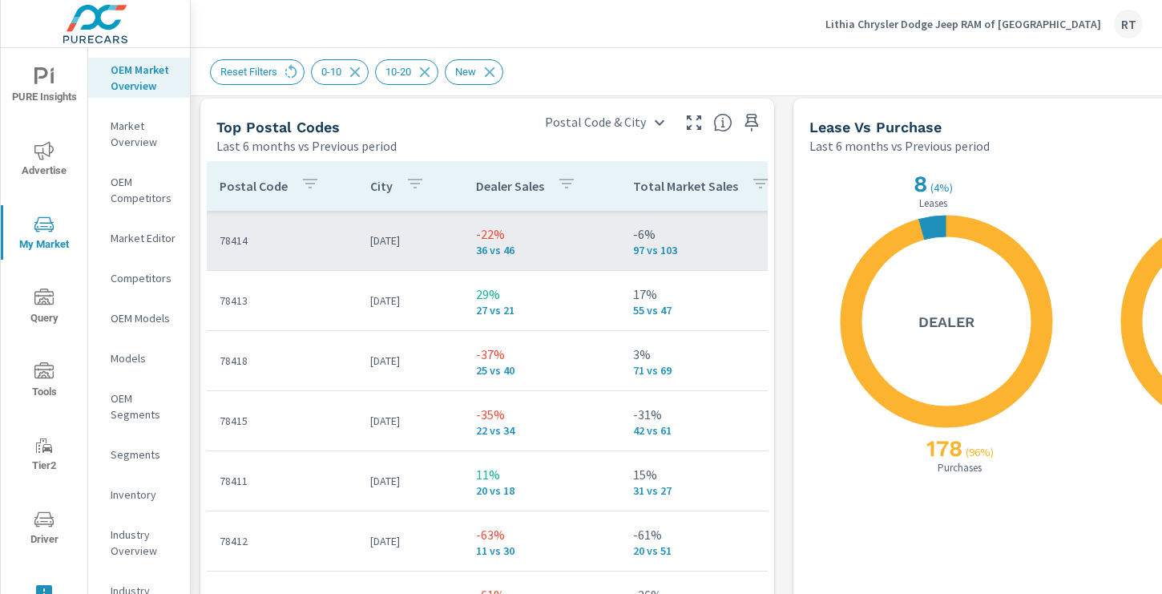
click at [296, 242] on p "78414" at bounding box center [282, 240] width 125 height 16
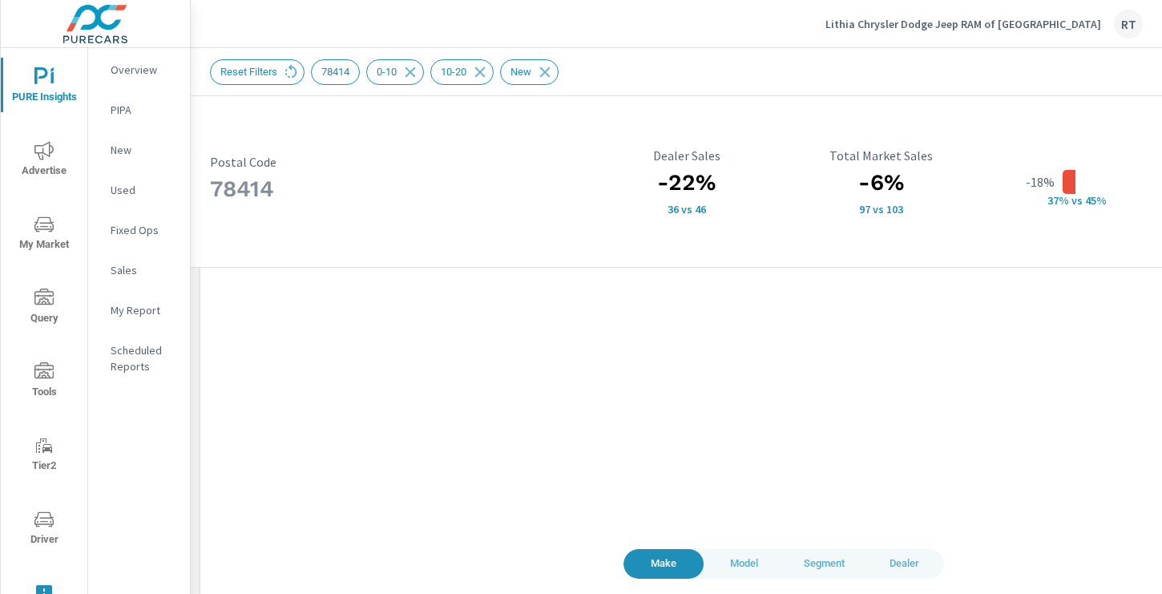
scroll to position [1560, 0]
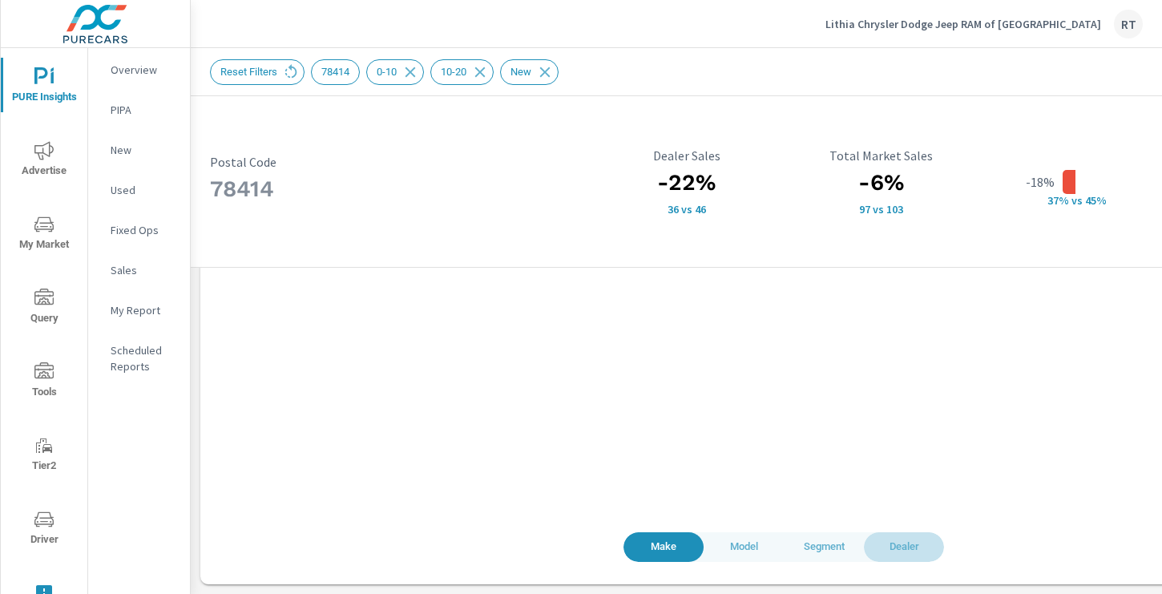
click at [895, 540] on span "Dealer" at bounding box center [903, 547] width 61 height 18
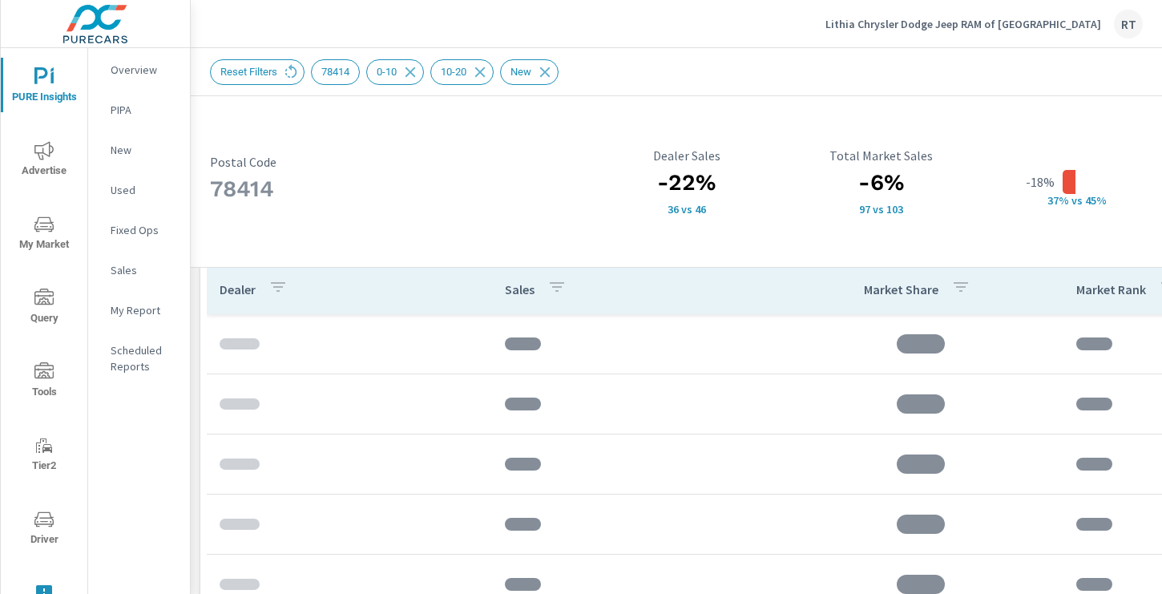
scroll to position [1105, 0]
